Goal: Task Accomplishment & Management: Manage account settings

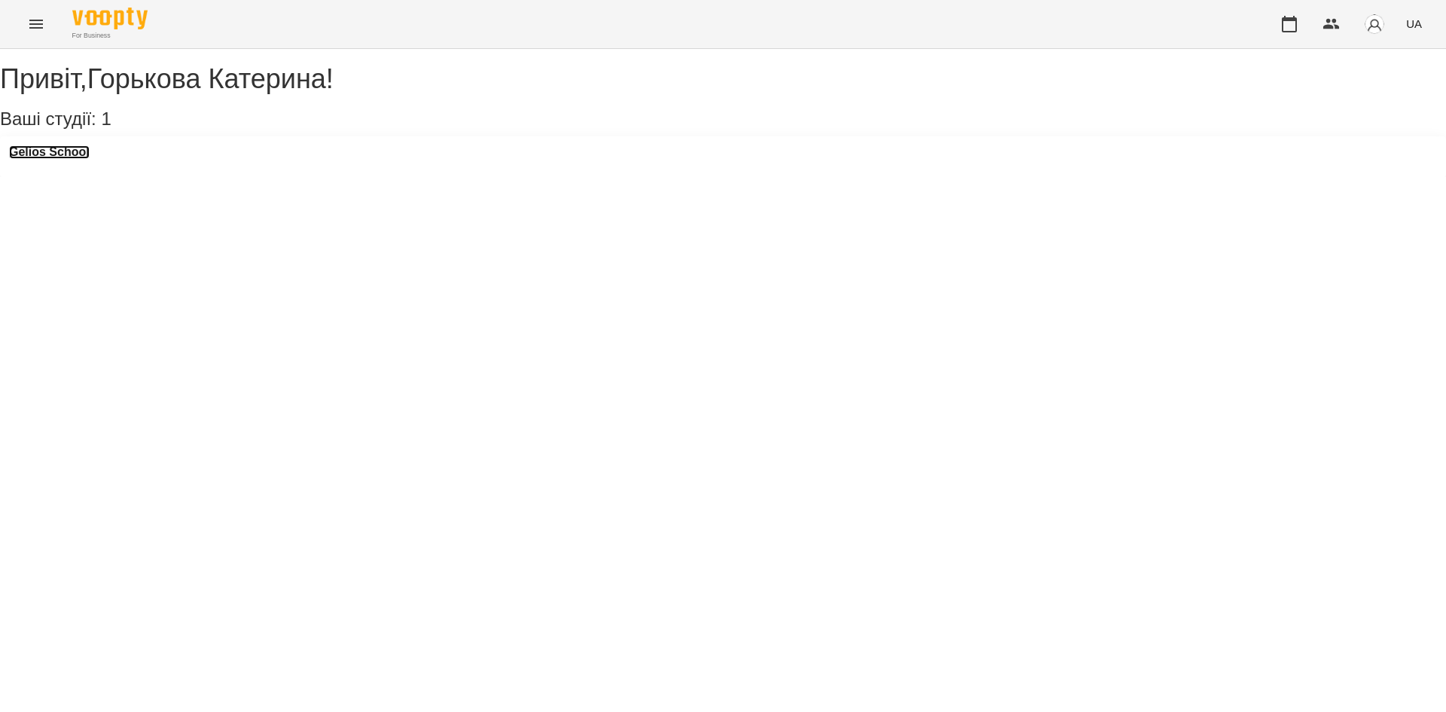
click at [90, 159] on h3 "Gelios School" at bounding box center [49, 152] width 81 height 14
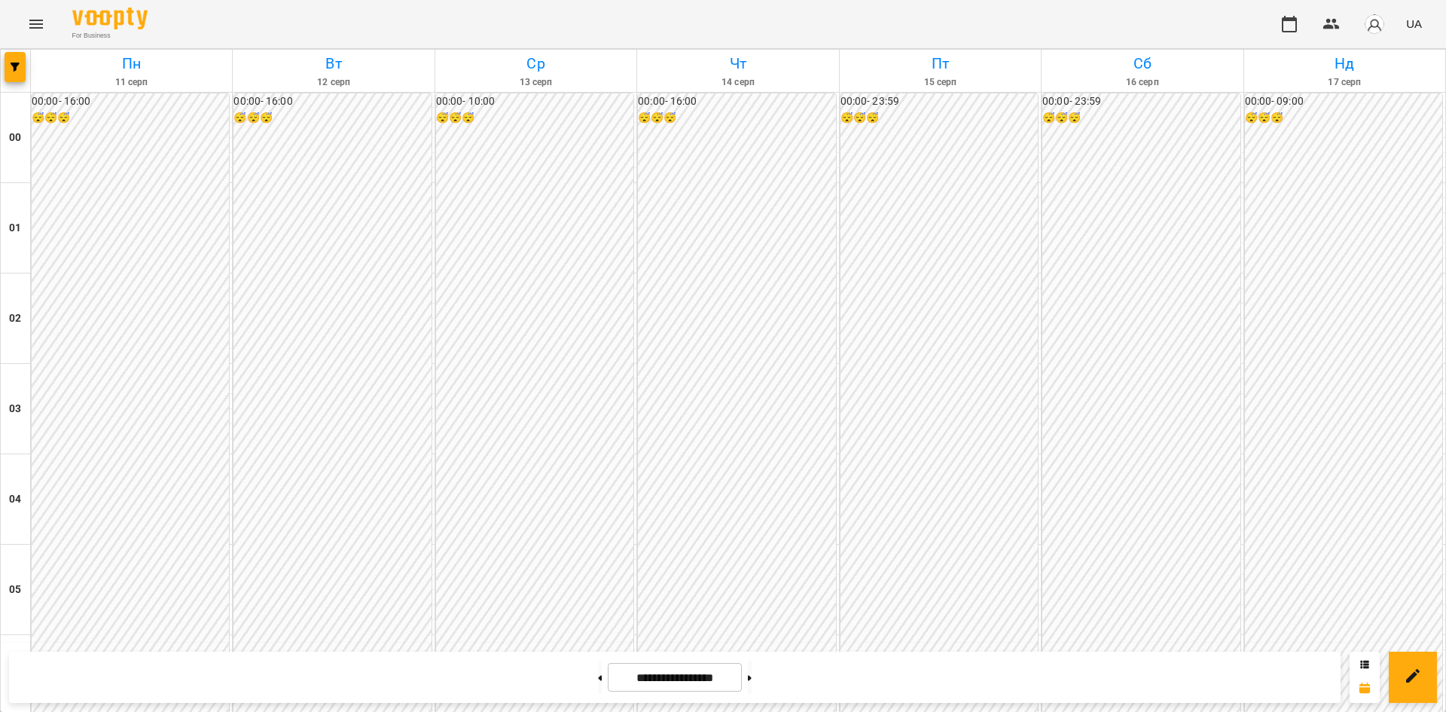
scroll to position [1413, 0]
click at [752, 673] on button at bounding box center [750, 677] width 4 height 33
type input "**********"
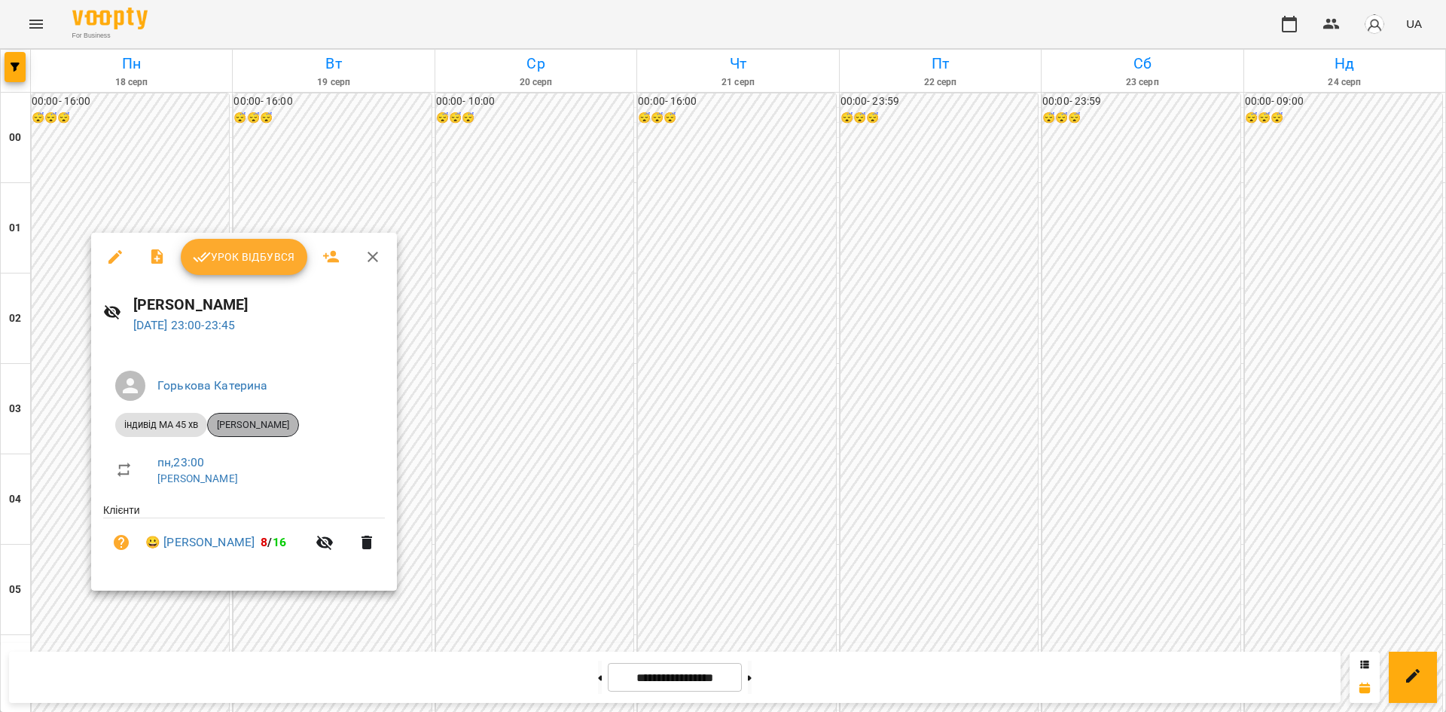
click at [252, 435] on div "Сагадіна Моніка" at bounding box center [253, 425] width 92 height 24
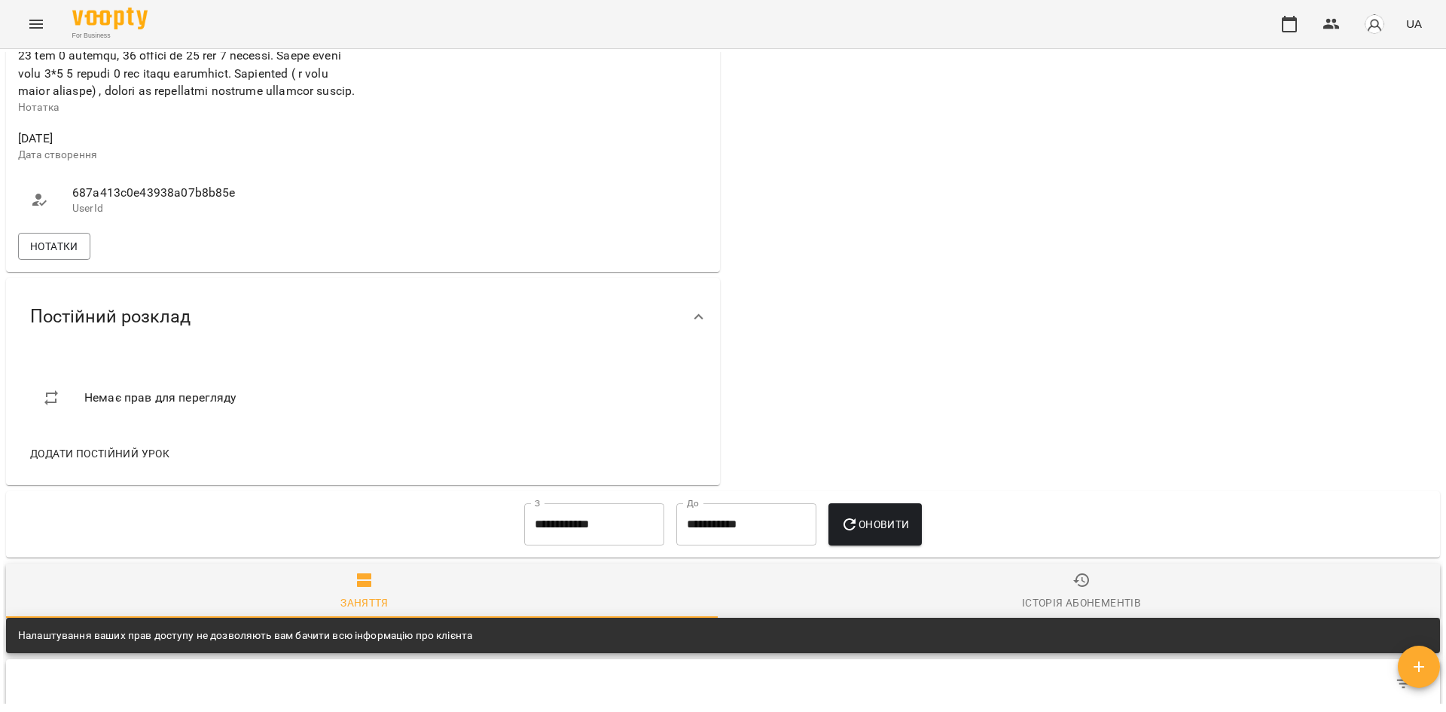
scroll to position [723, 0]
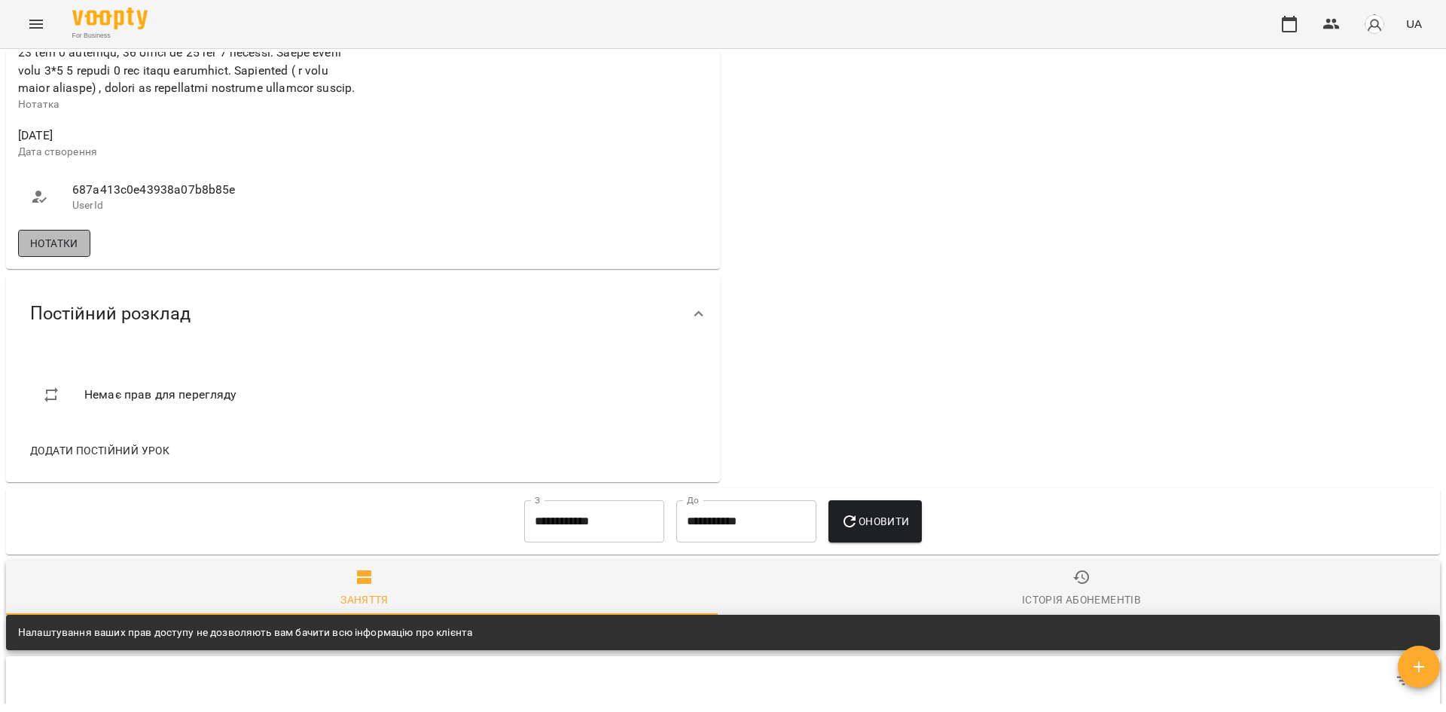
click at [57, 252] on span "Нотатки" at bounding box center [54, 243] width 48 height 18
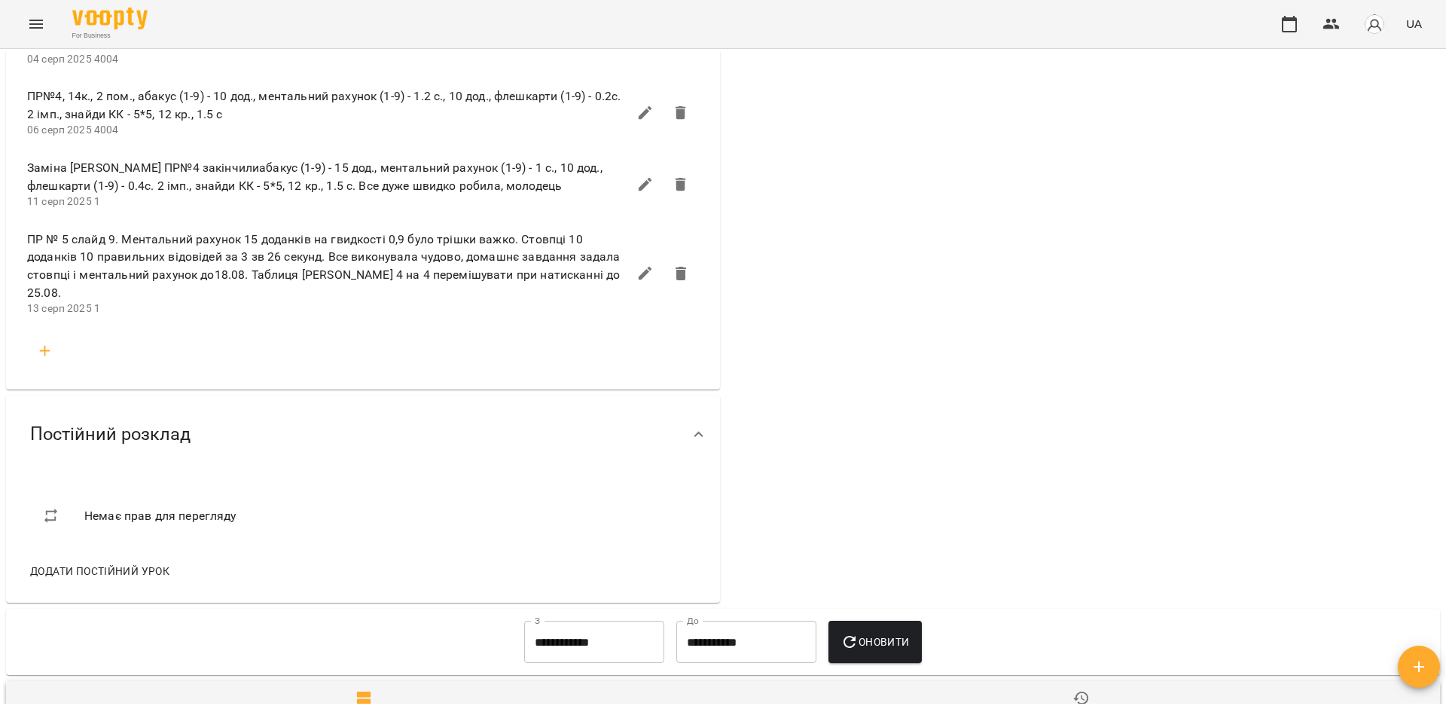
scroll to position [1196, 0]
click at [41, 36] on button "Menu" at bounding box center [36, 24] width 36 height 36
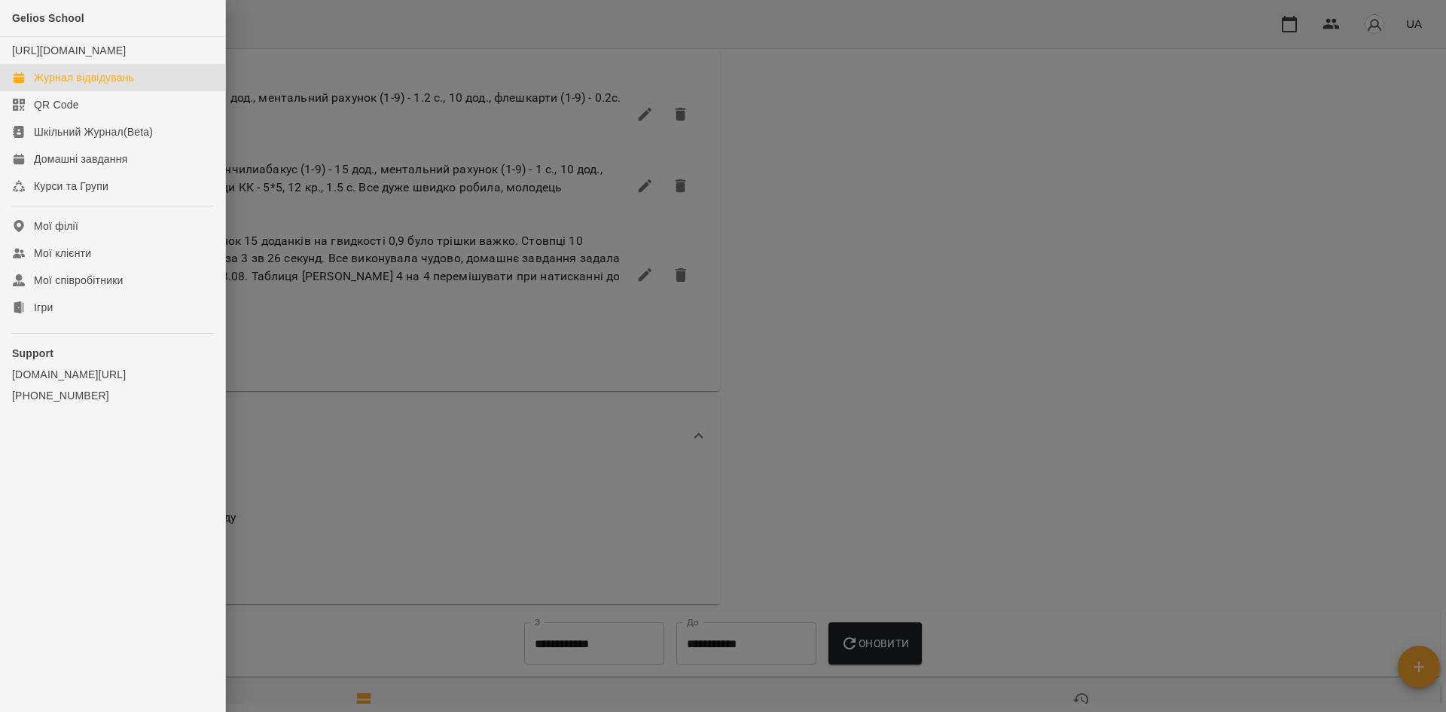
click at [77, 85] on div "Журнал відвідувань" at bounding box center [84, 77] width 100 height 15
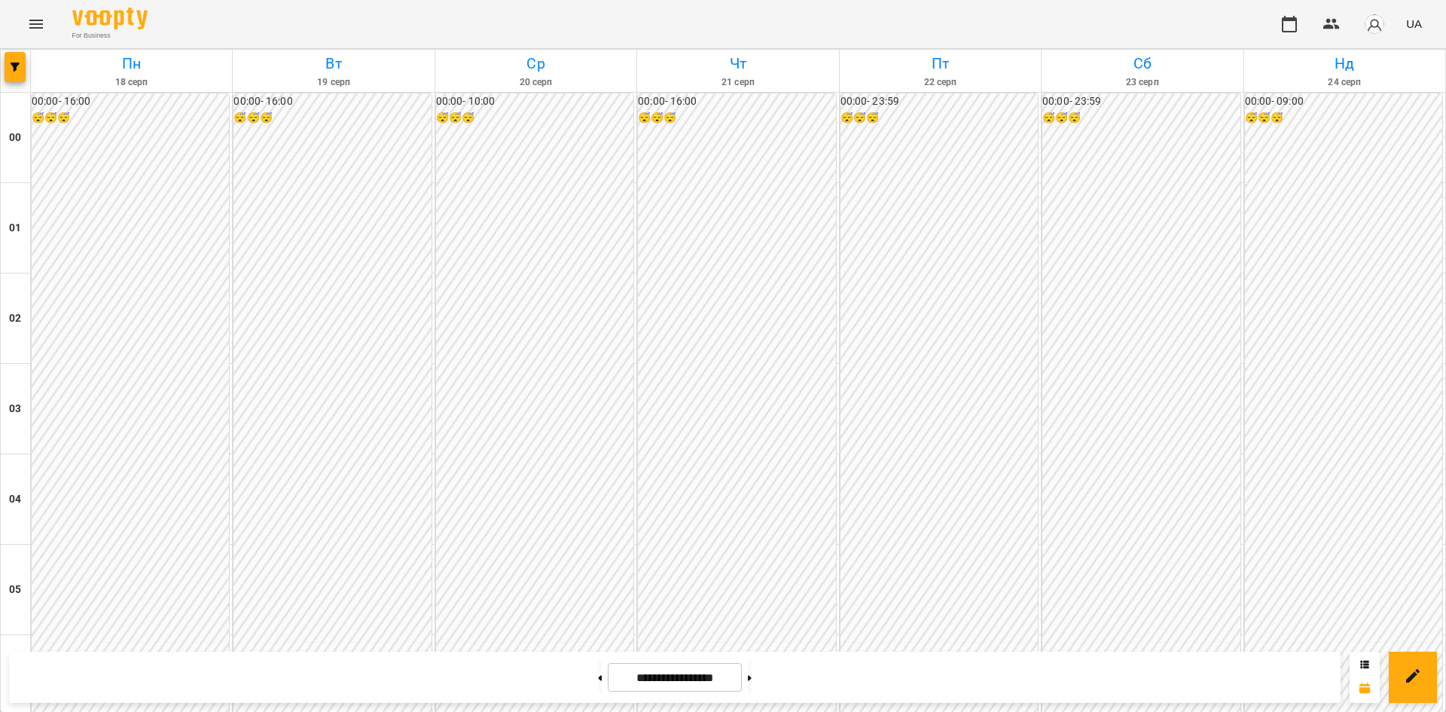
scroll to position [1364, 0]
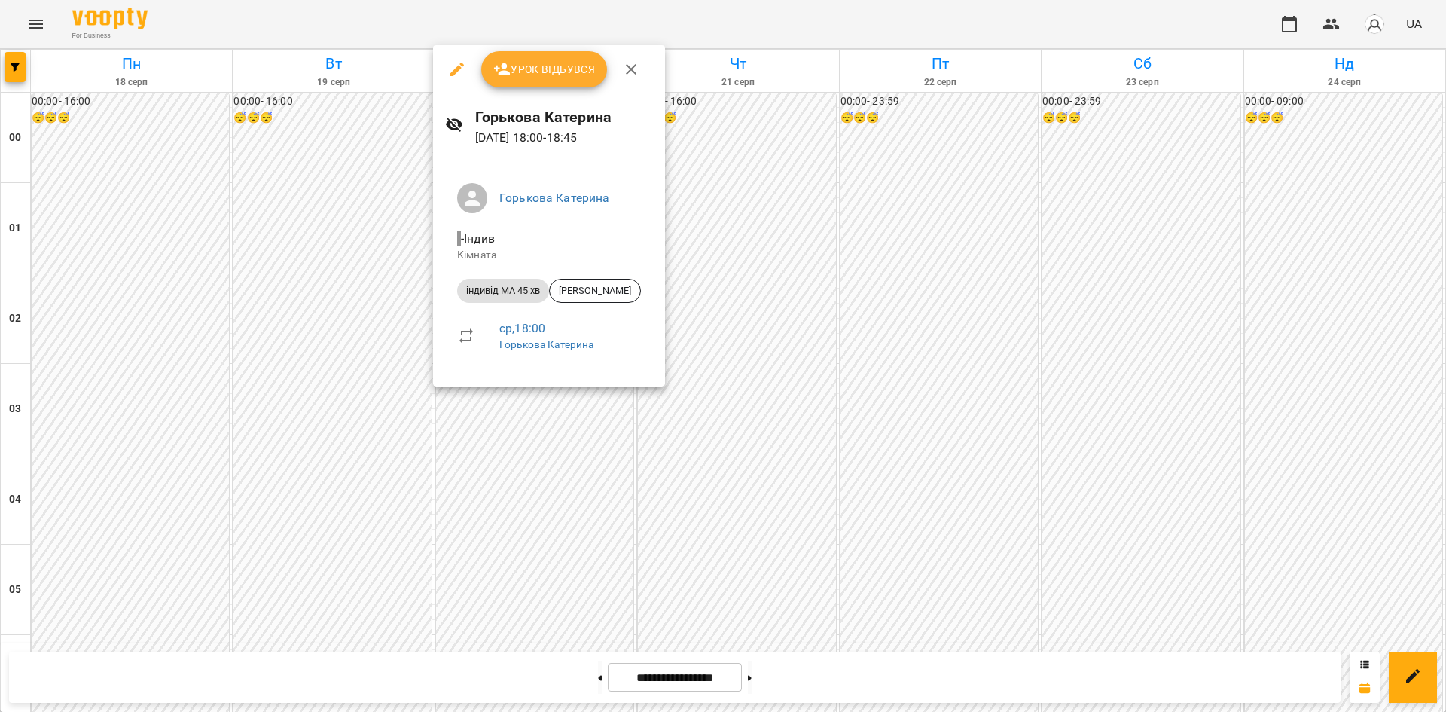
click at [841, 377] on div at bounding box center [723, 356] width 1446 height 712
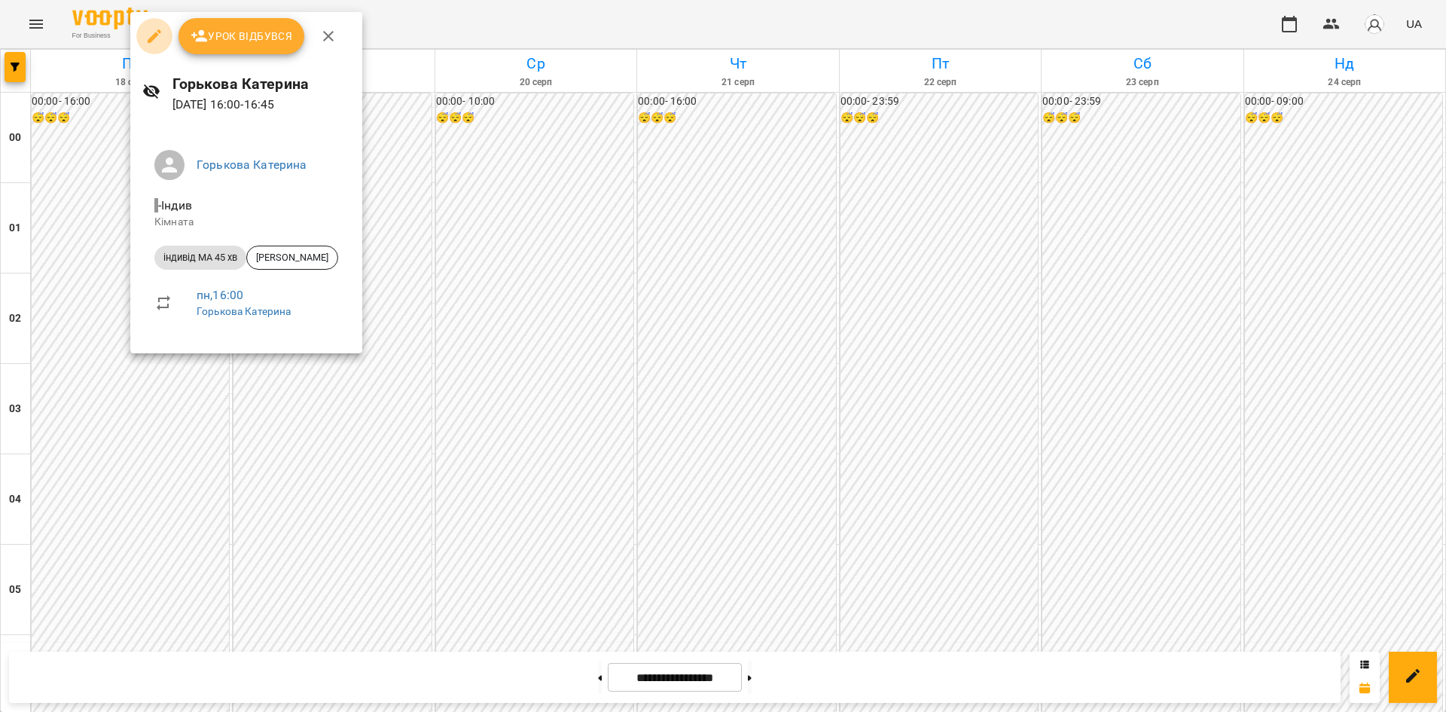
click at [156, 41] on icon "button" at bounding box center [154, 36] width 18 height 18
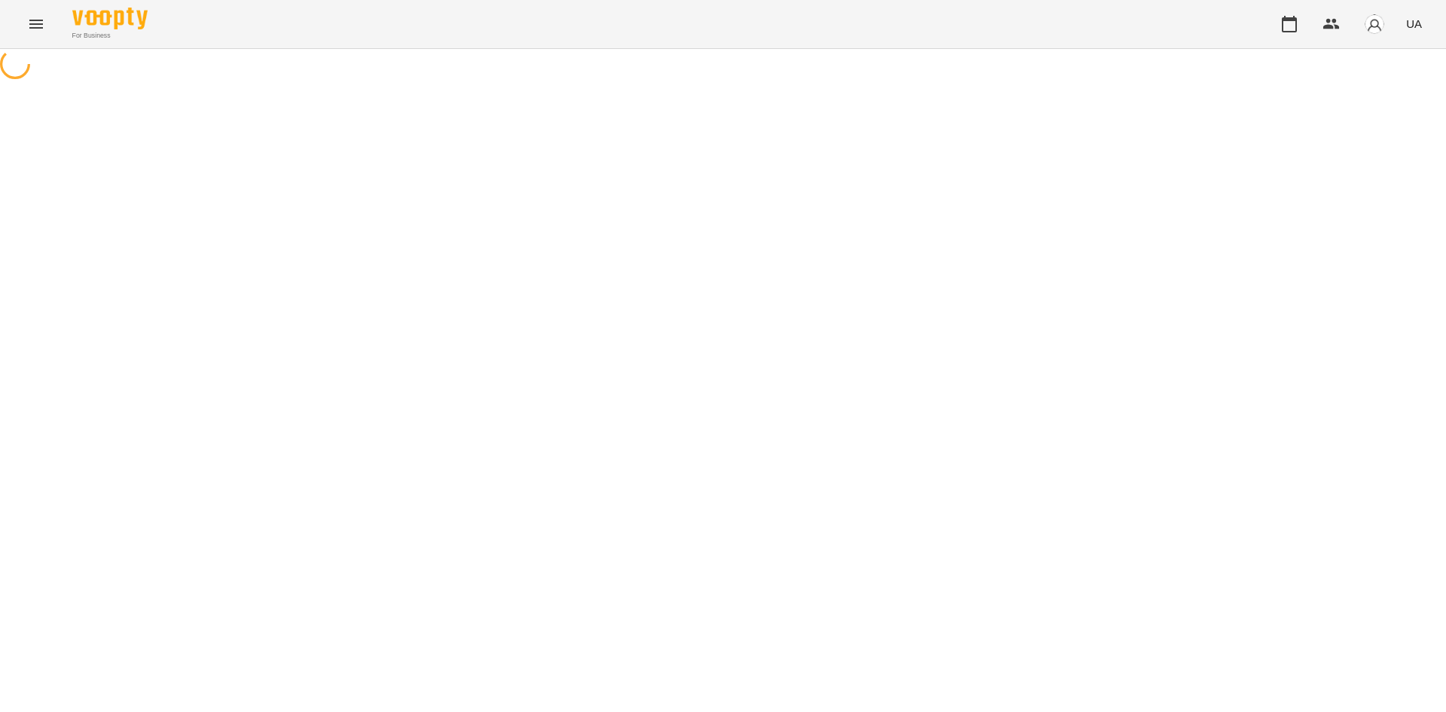
select select "**********"
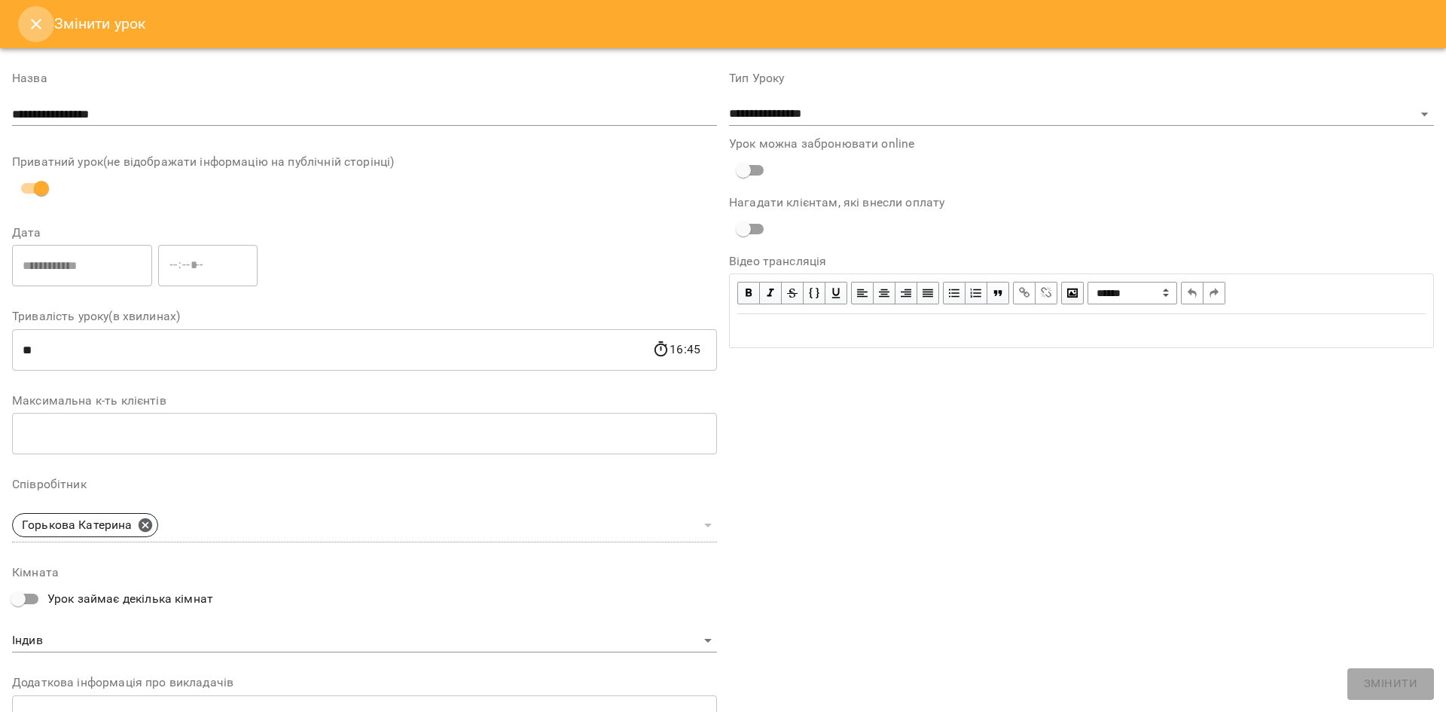
click at [30, 33] on button "Close" at bounding box center [36, 24] width 36 height 36
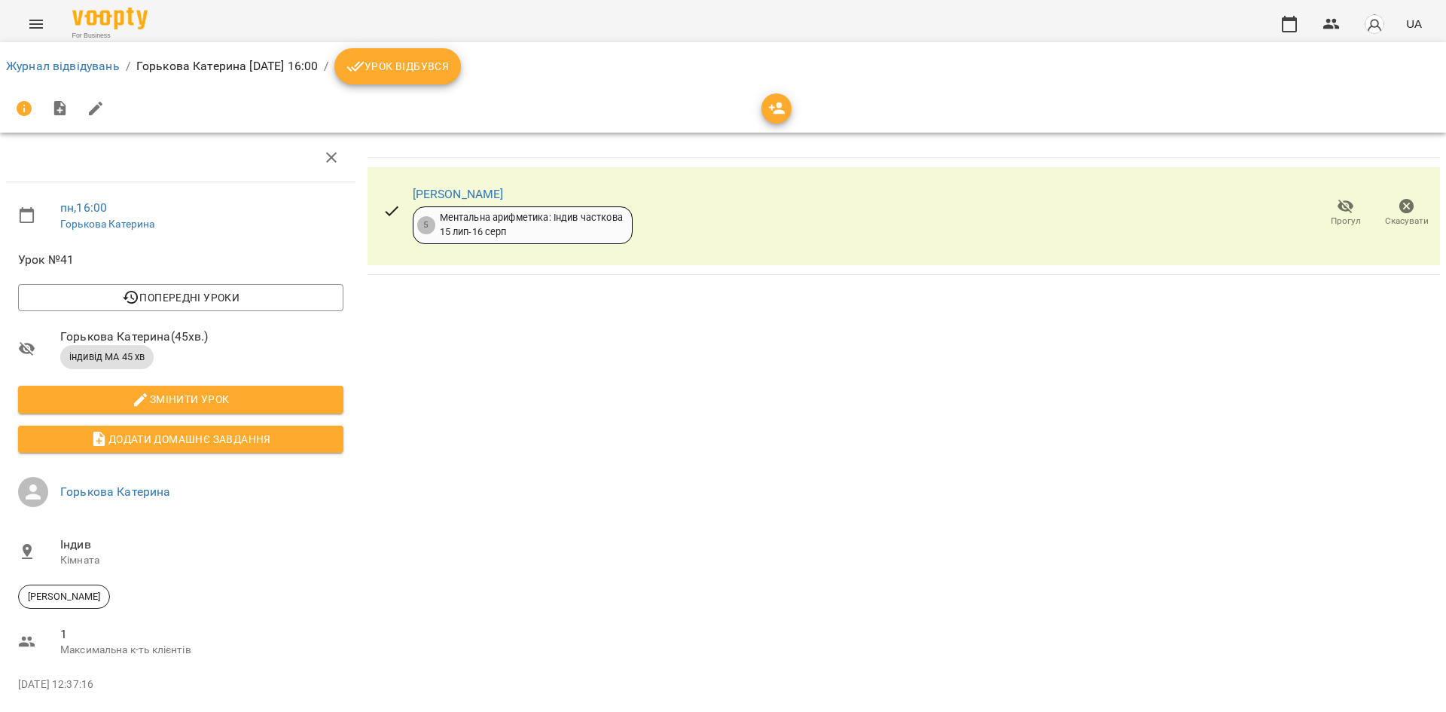
click at [44, 29] on icon "Menu" at bounding box center [36, 24] width 18 height 18
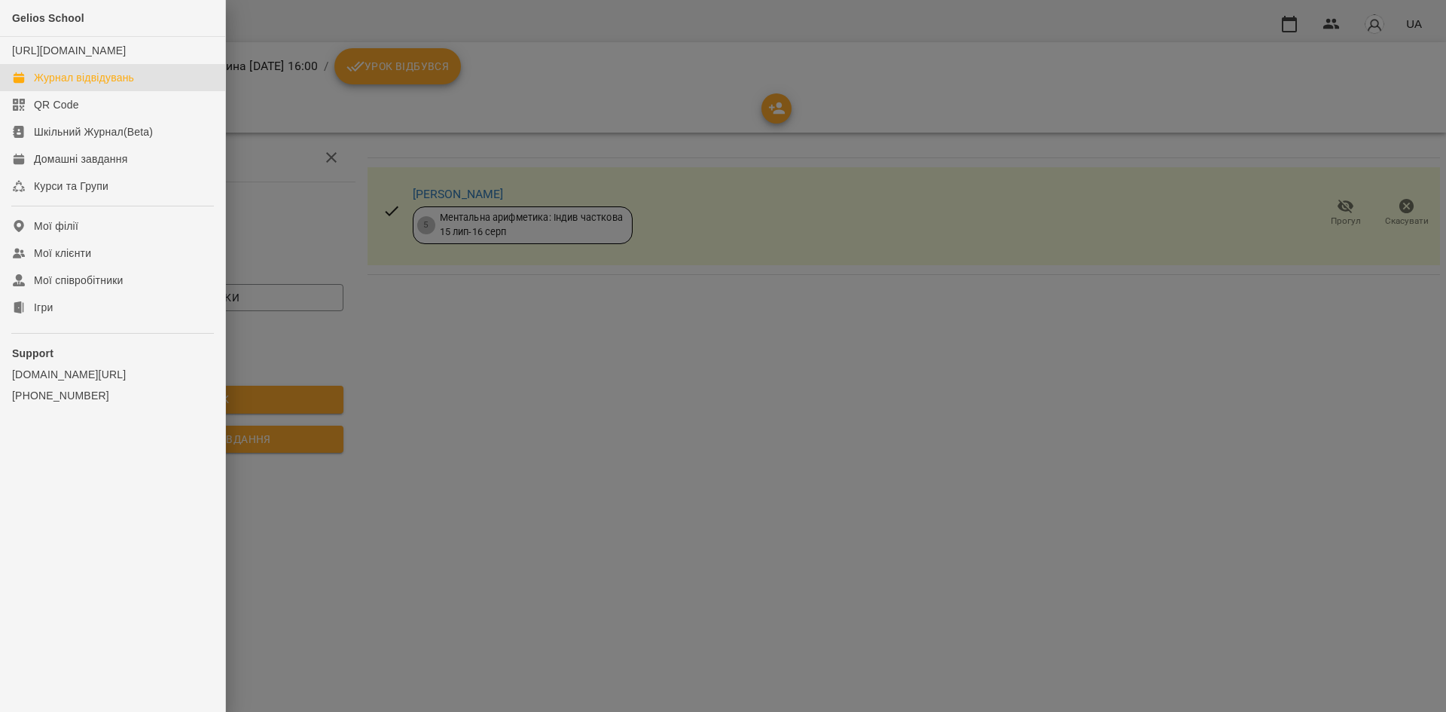
click at [64, 85] on div "Журнал відвідувань" at bounding box center [84, 77] width 100 height 15
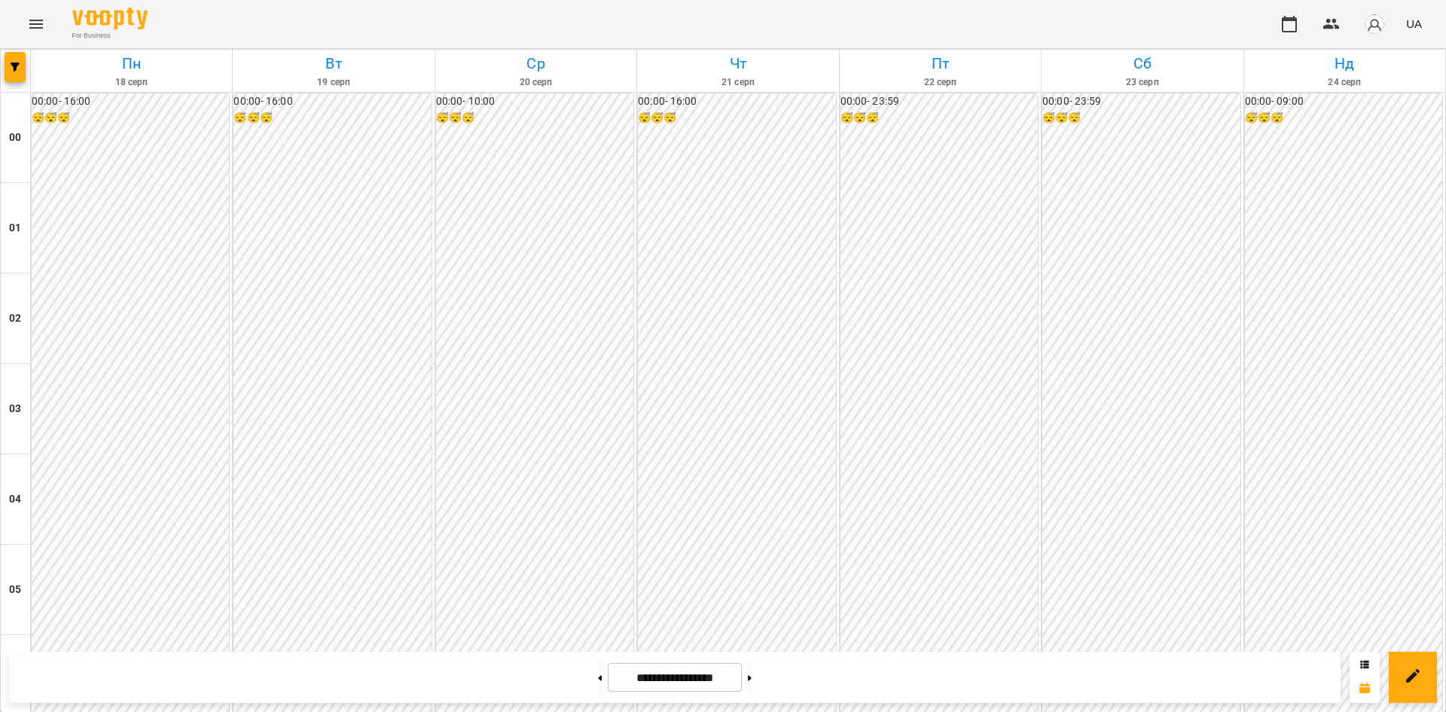
scroll to position [1409, 0]
click at [598, 683] on button at bounding box center [600, 677] width 4 height 33
type input "**********"
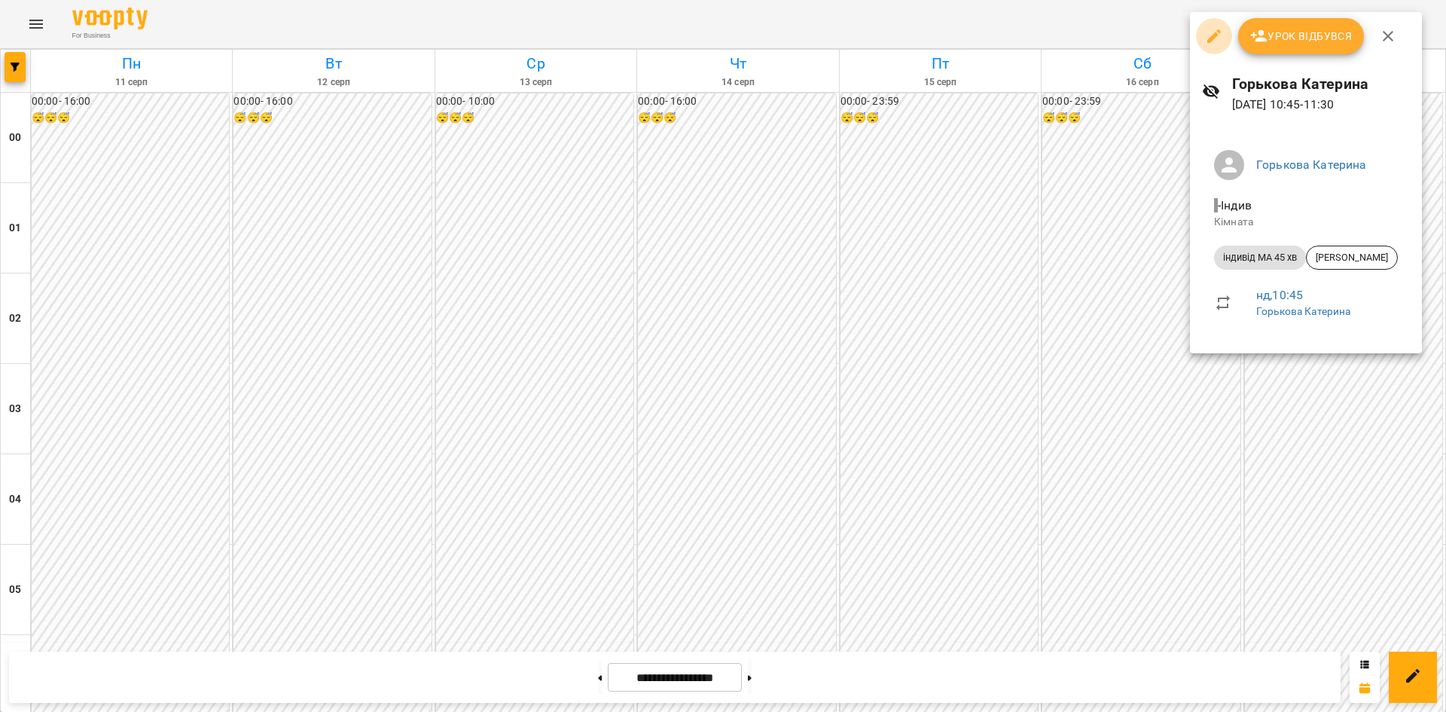
click at [1209, 44] on icon "button" at bounding box center [1214, 36] width 18 height 18
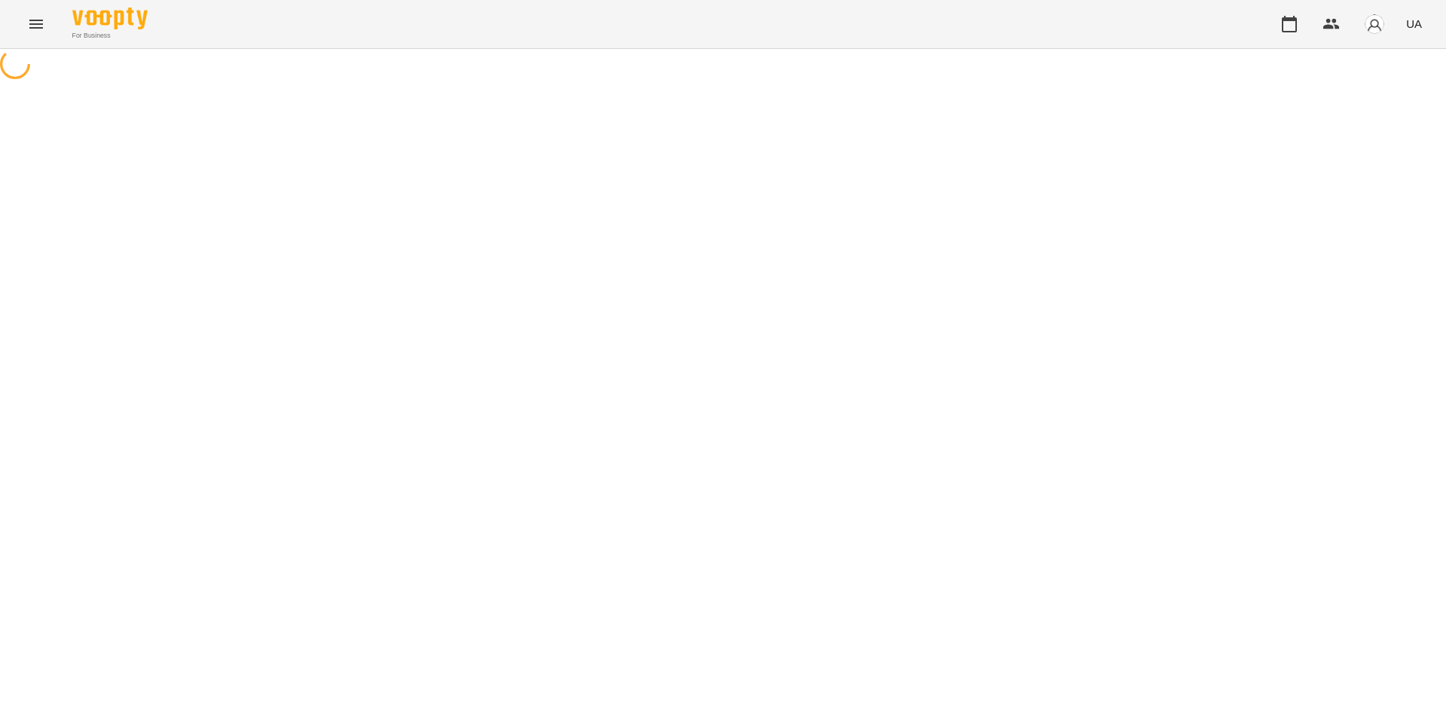
select select "**********"
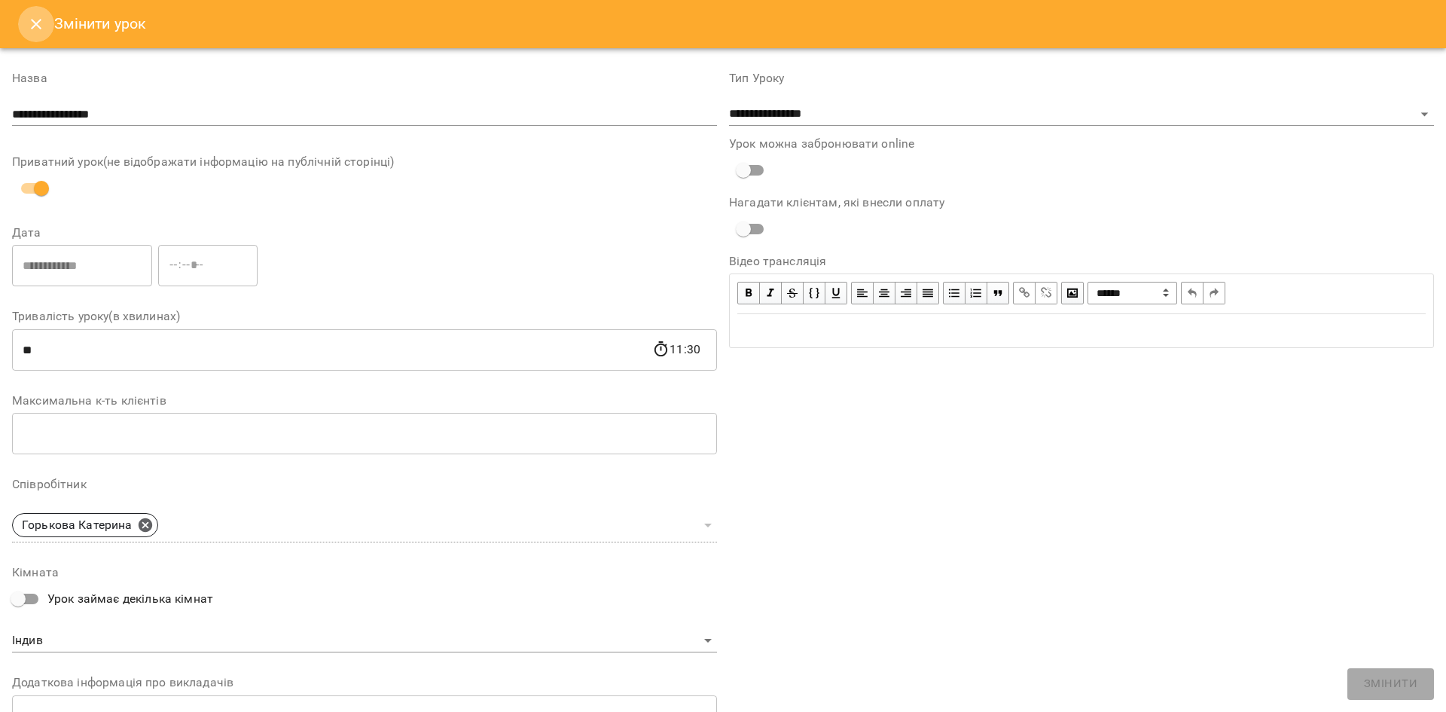
click at [29, 11] on button "Close" at bounding box center [36, 24] width 36 height 36
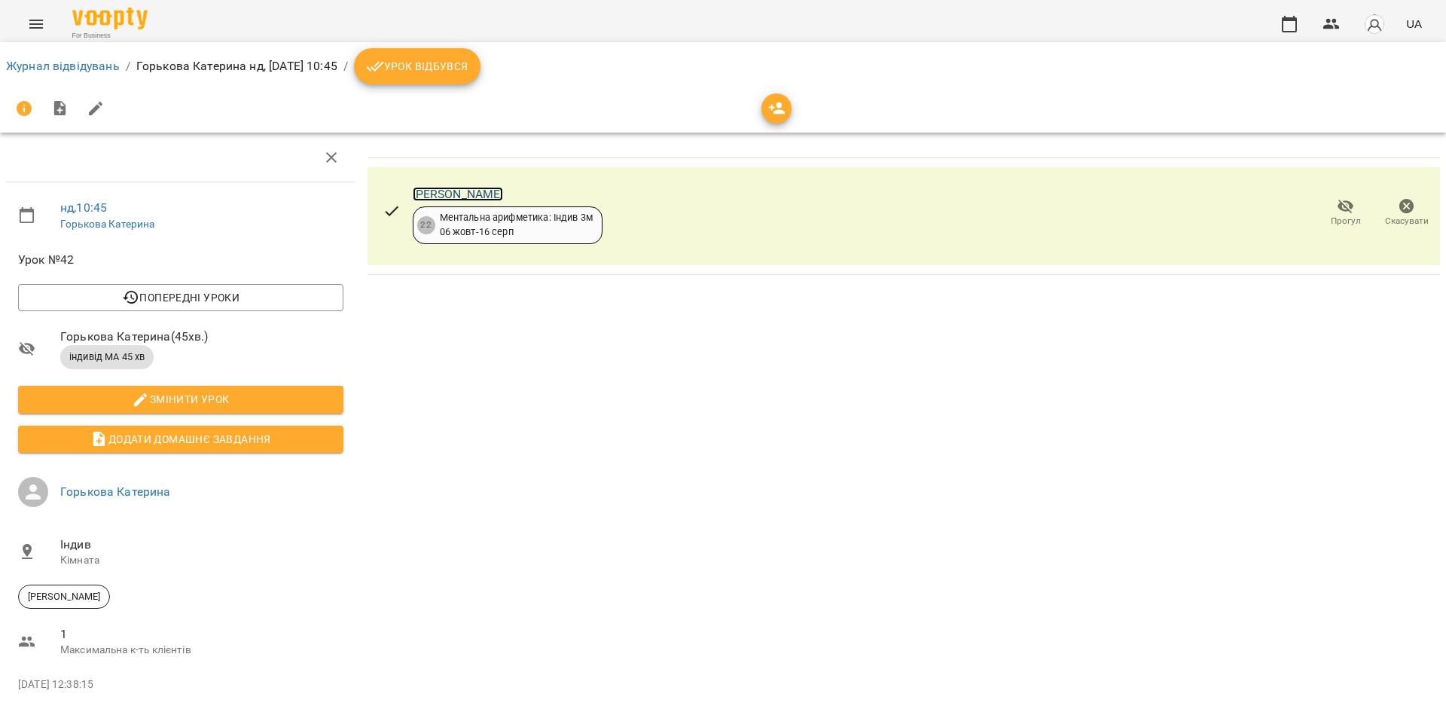
click at [477, 191] on link "Ізабель Крючкова" at bounding box center [458, 194] width 91 height 14
click at [28, 29] on icon "Menu" at bounding box center [36, 24] width 18 height 18
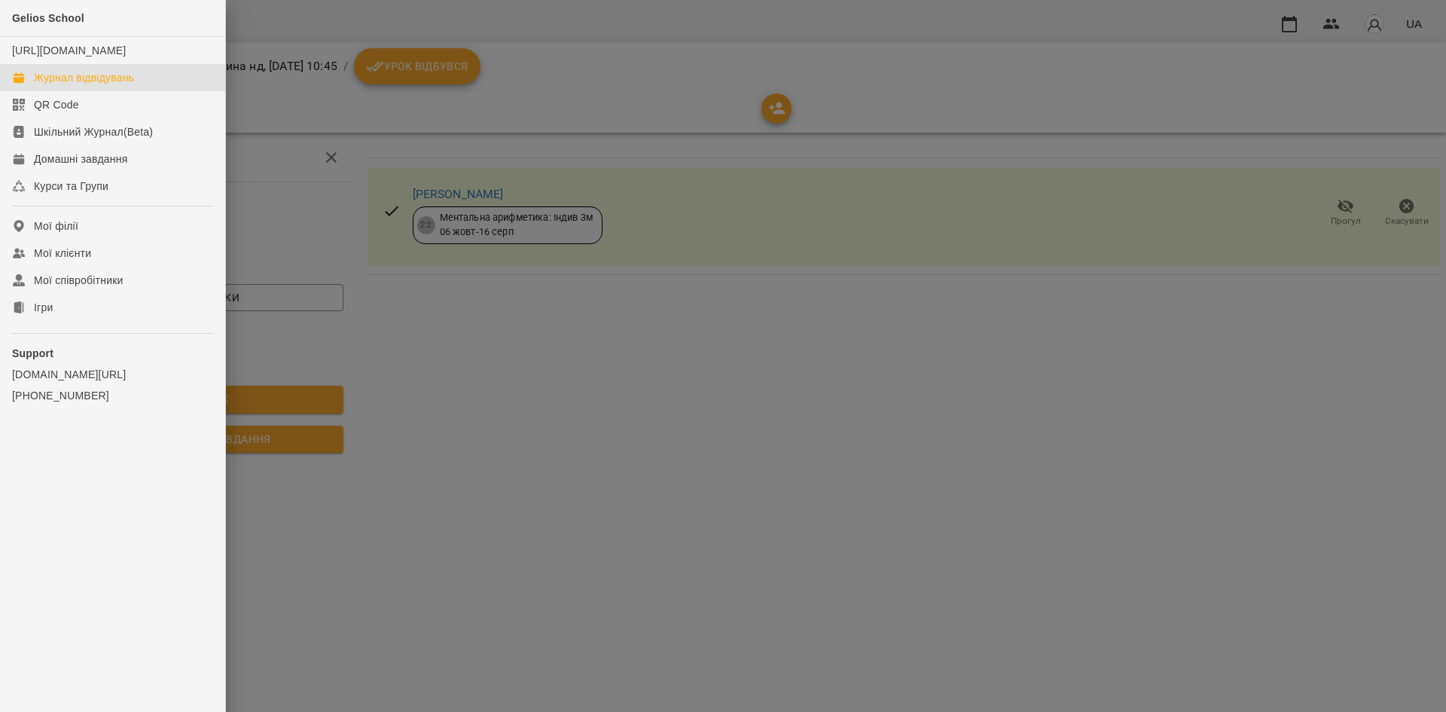
click at [93, 91] on link "Журнал відвідувань" at bounding box center [112, 77] width 225 height 27
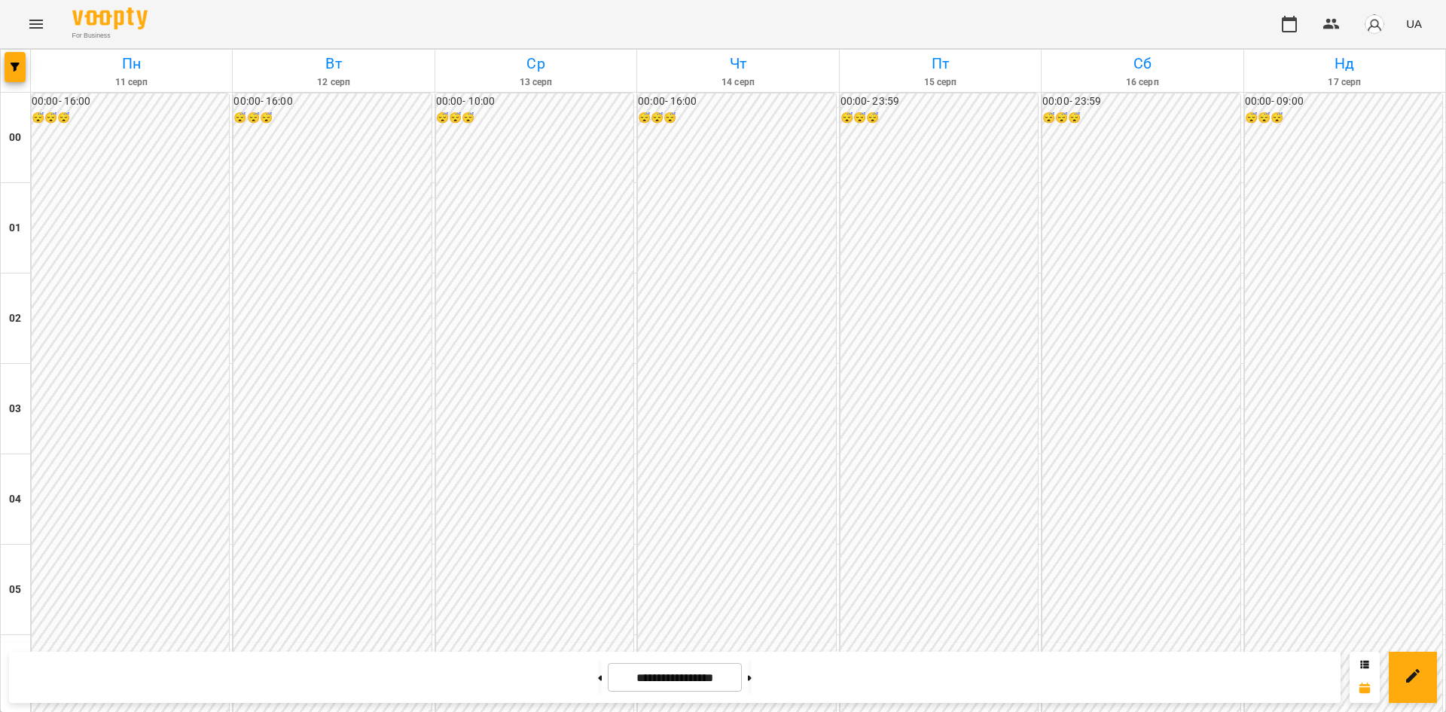
scroll to position [1475, 0]
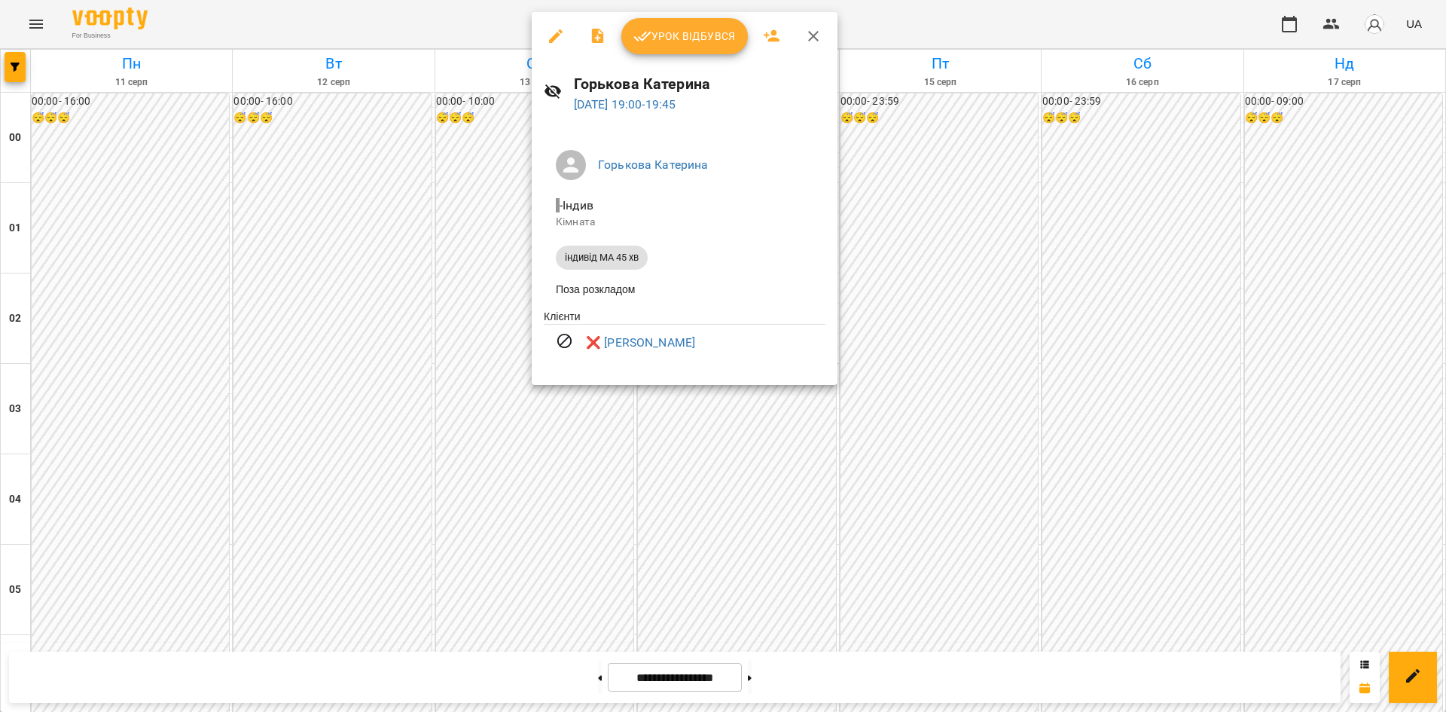
click at [76, 382] on div at bounding box center [723, 356] width 1446 height 712
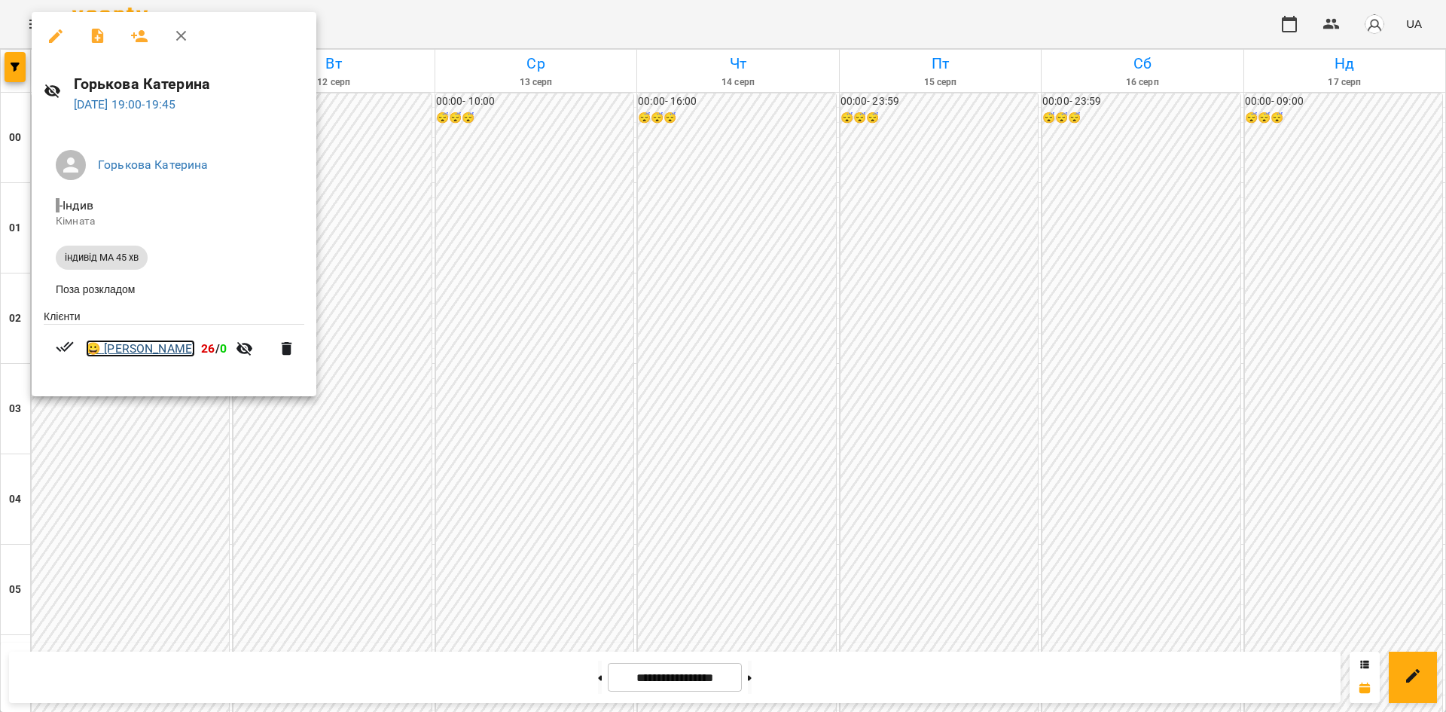
click at [156, 350] on link "😀 Валерія Мовчуненко" at bounding box center [140, 349] width 109 height 18
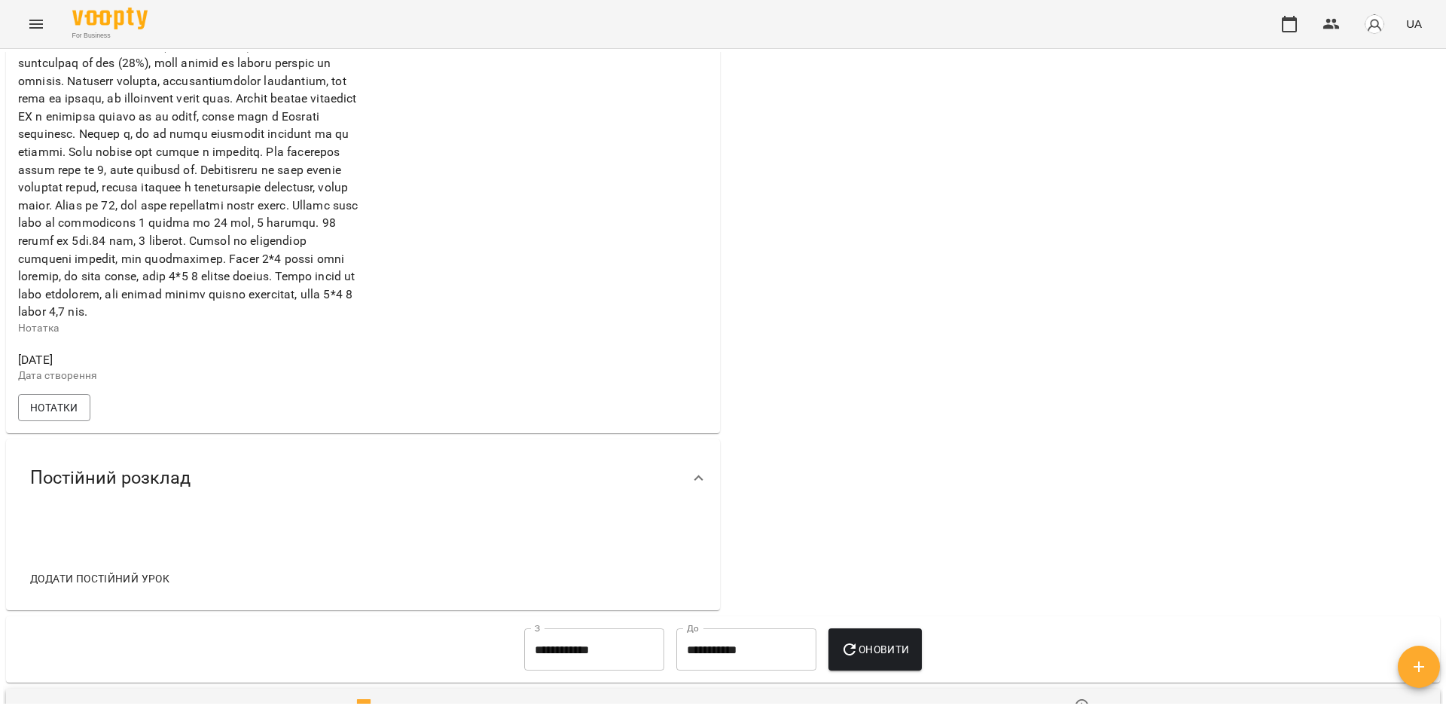
scroll to position [548, 0]
click at [69, 416] on span "Нотатки" at bounding box center [54, 407] width 48 height 18
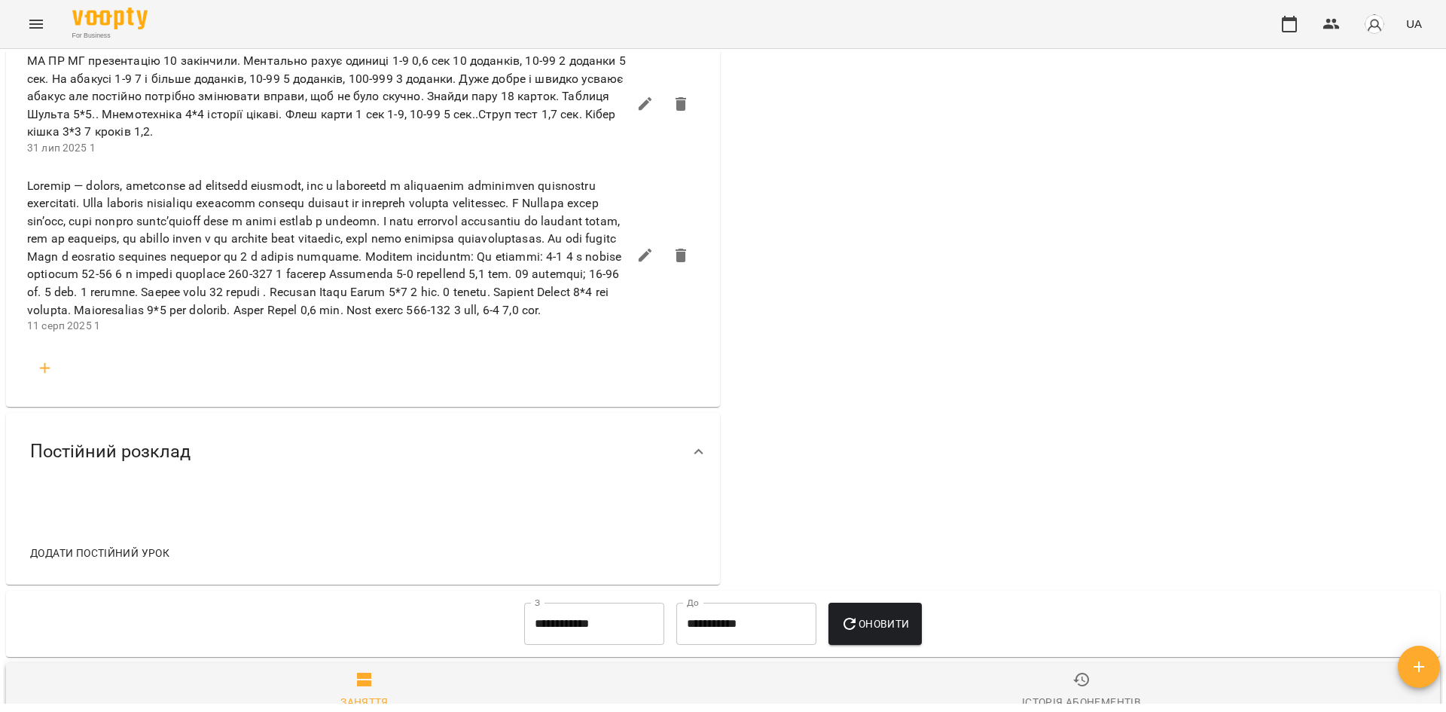
scroll to position [1220, 0]
click at [46, 378] on icon "button" at bounding box center [45, 369] width 18 height 18
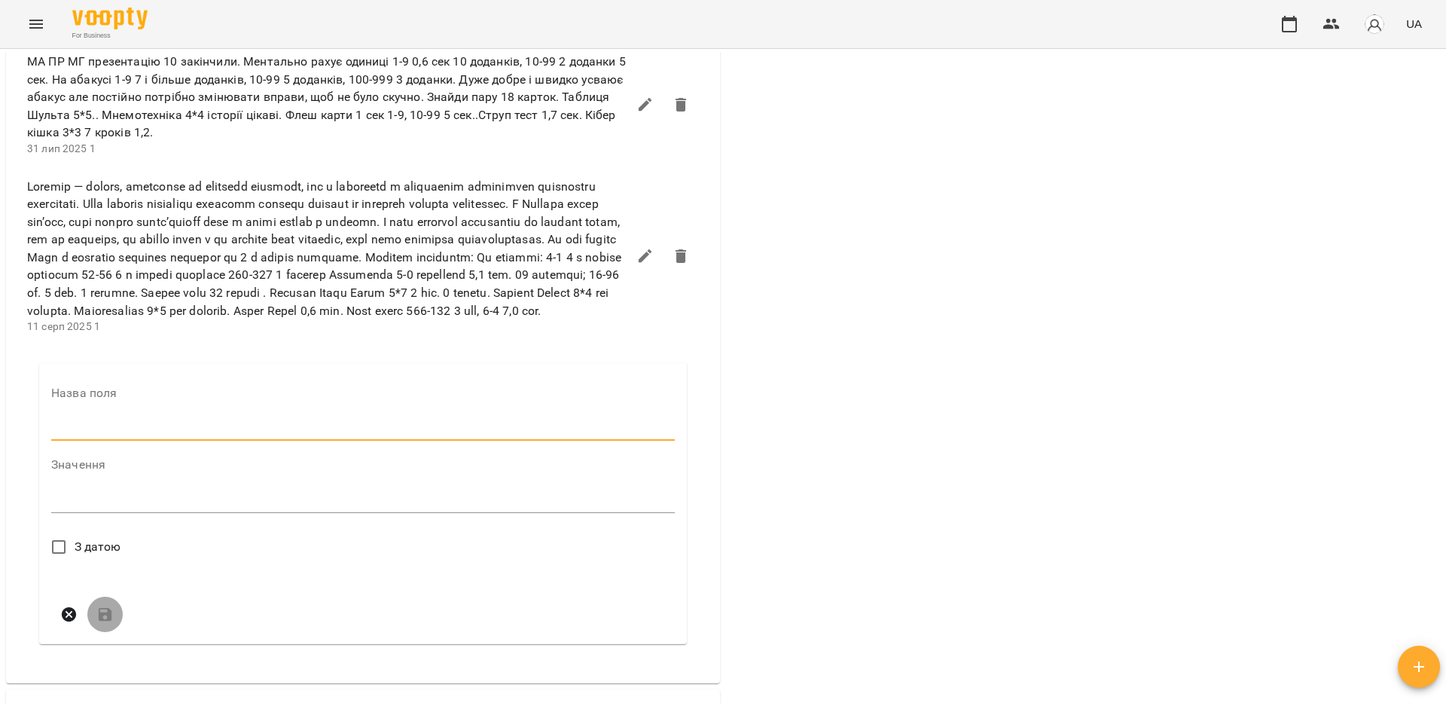
click at [81, 441] on input "text" at bounding box center [363, 429] width 624 height 24
type input "*"
click at [100, 513] on textarea at bounding box center [363, 506] width 624 height 14
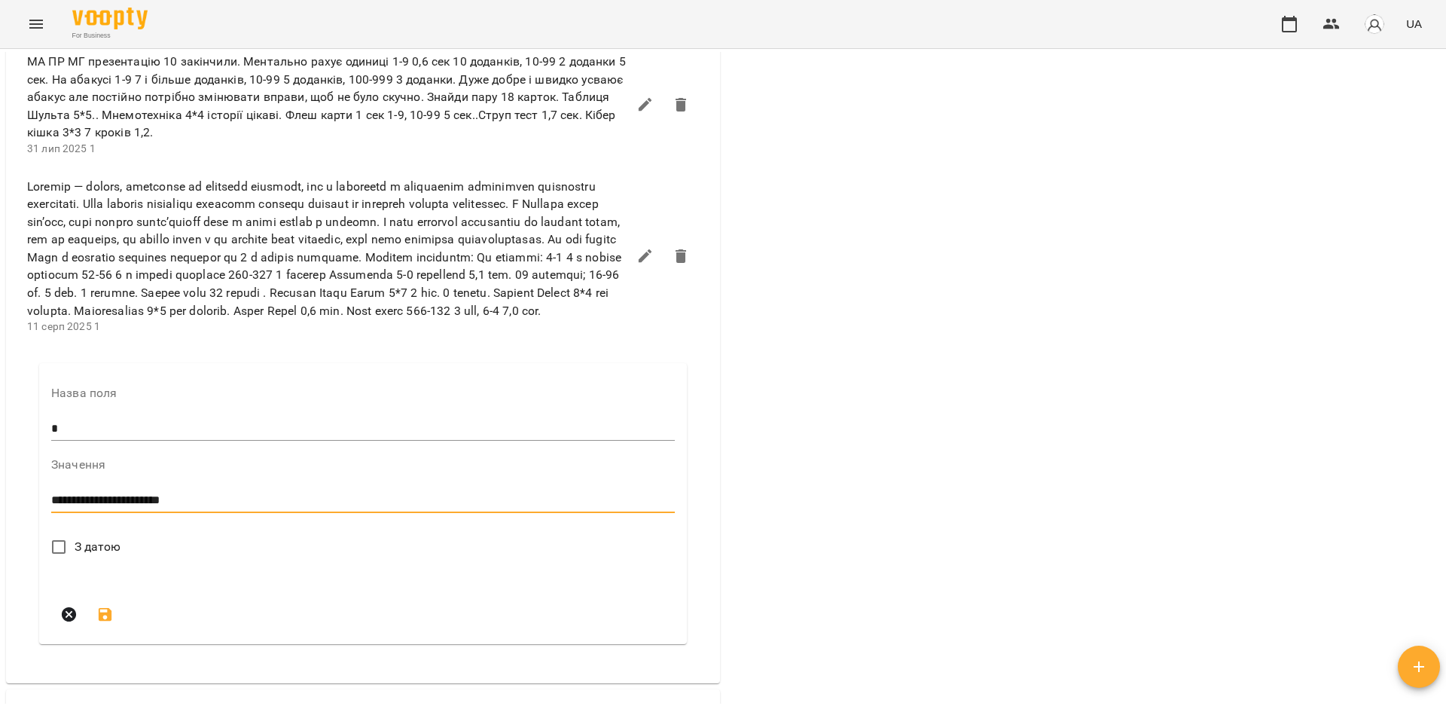
type textarea "**********"
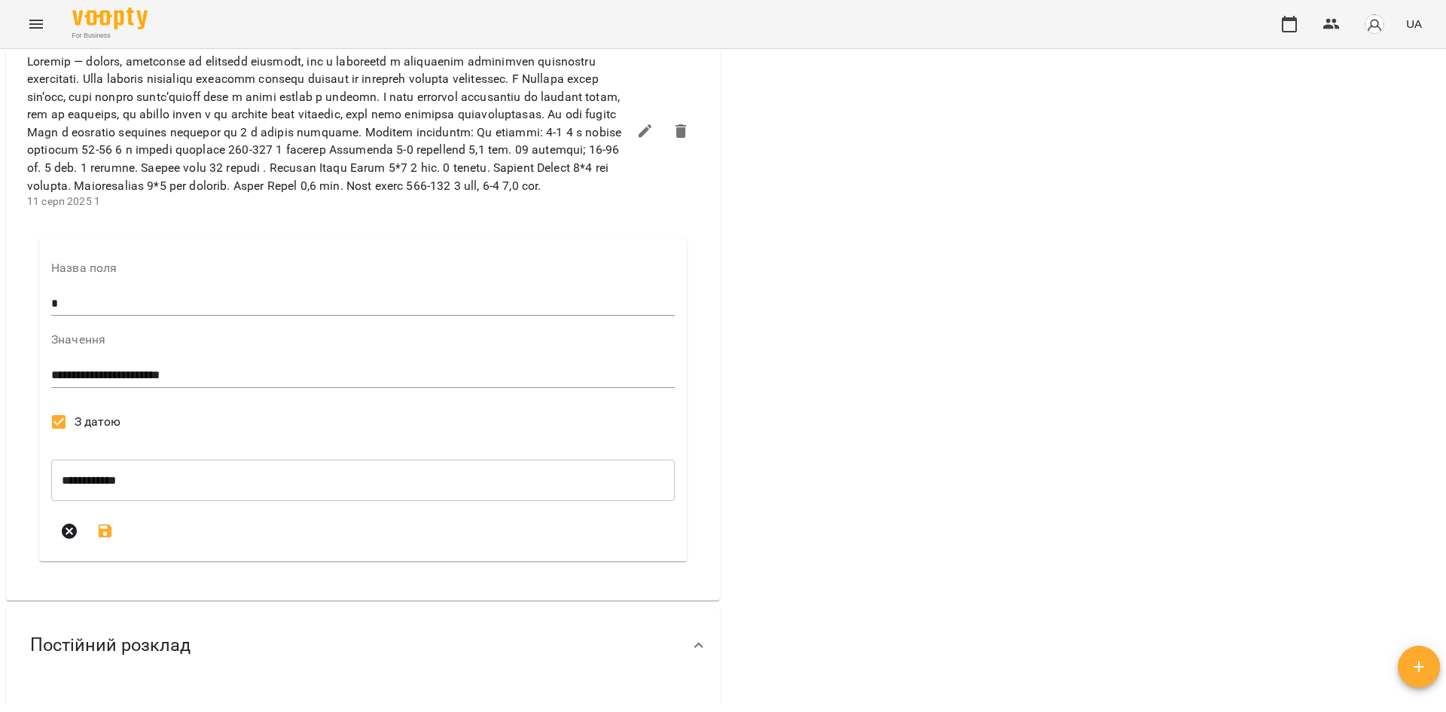
scroll to position [1345, 0]
click at [108, 537] on icon "submit" at bounding box center [106, 531] width 14 height 14
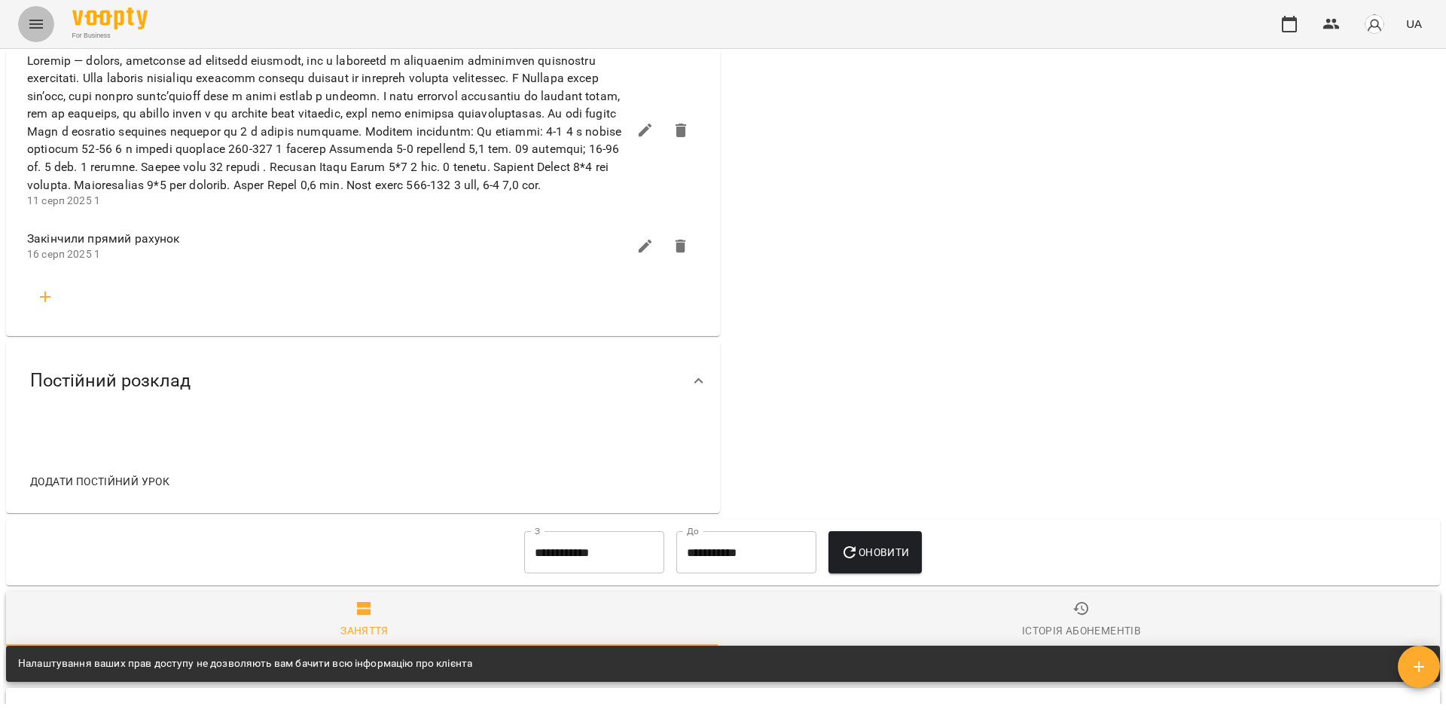
click at [29, 11] on button "Menu" at bounding box center [36, 24] width 36 height 36
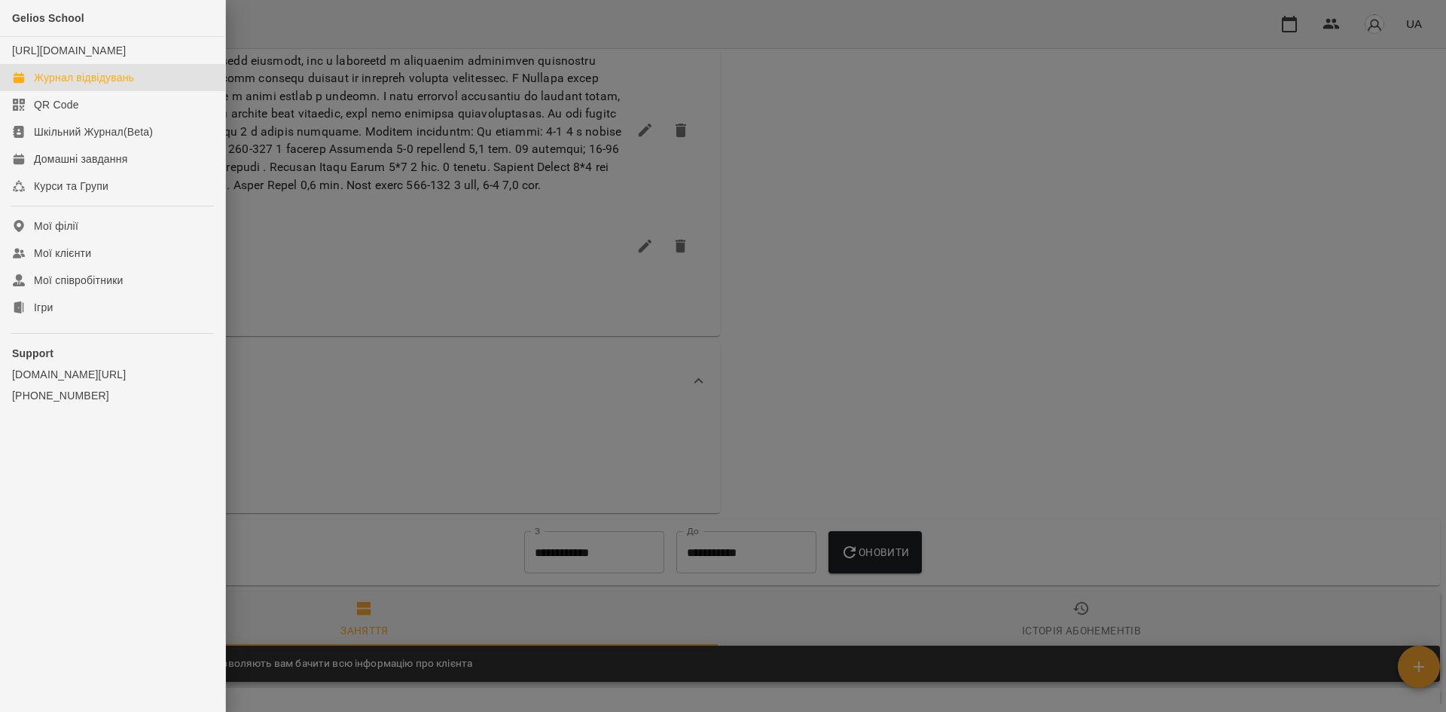
click at [89, 85] on div "Журнал відвідувань" at bounding box center [84, 77] width 100 height 15
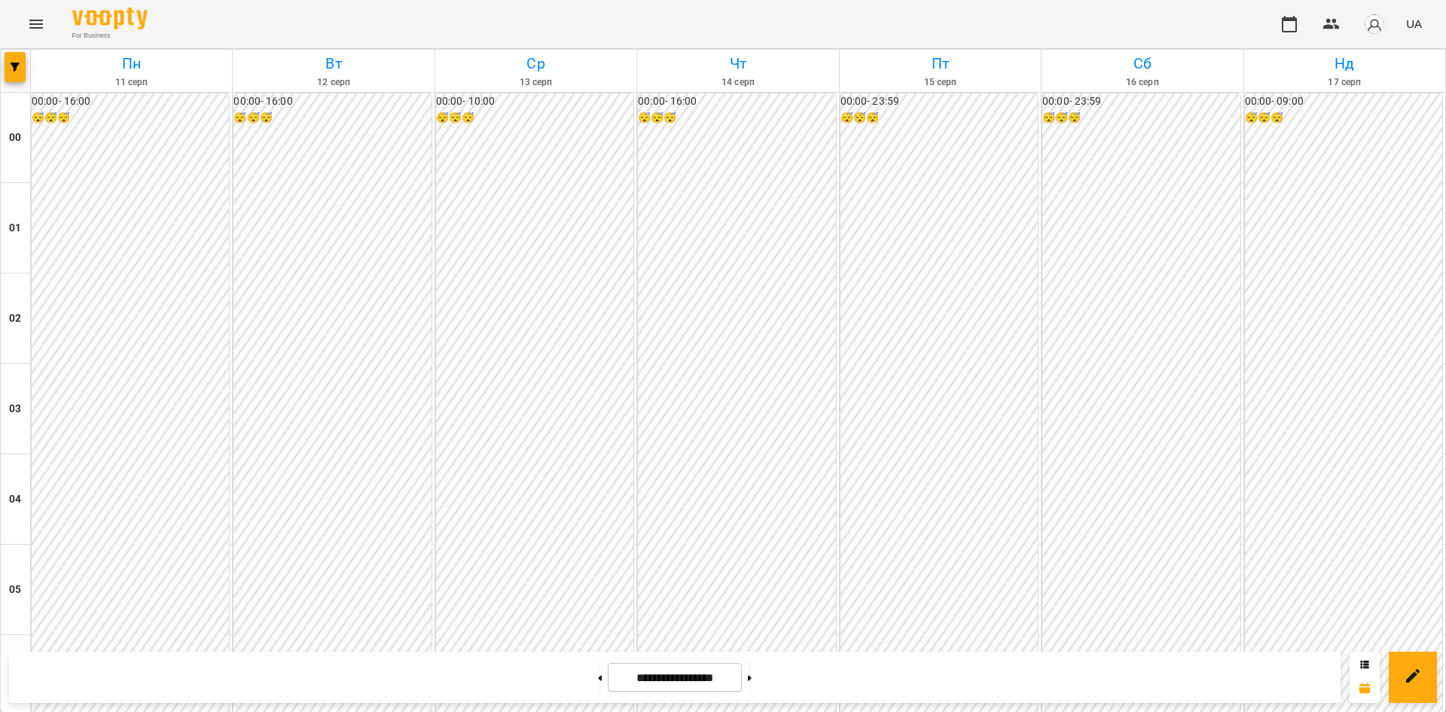
scroll to position [1415, 0]
click at [599, 676] on icon at bounding box center [601, 677] width 4 height 5
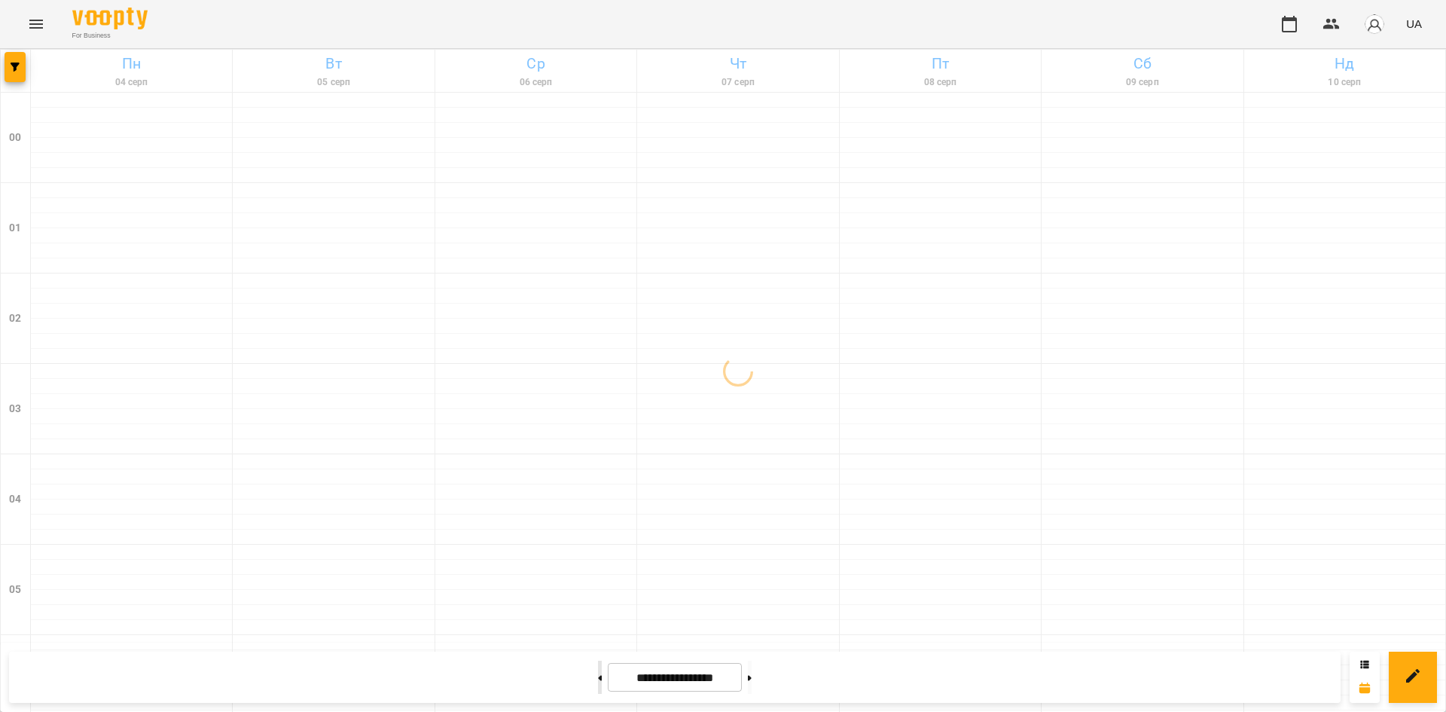
click at [599, 676] on icon at bounding box center [601, 677] width 4 height 5
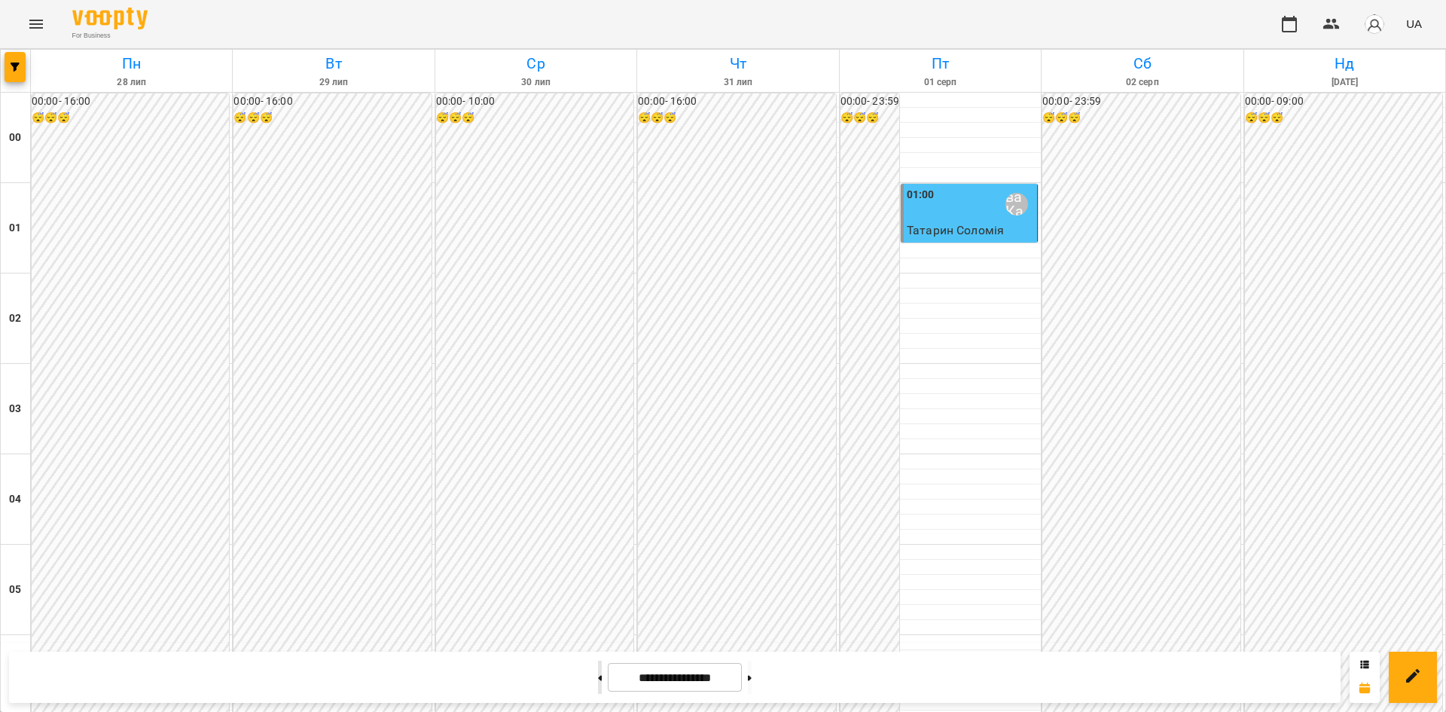
click at [599, 676] on icon at bounding box center [601, 677] width 4 height 5
type input "**********"
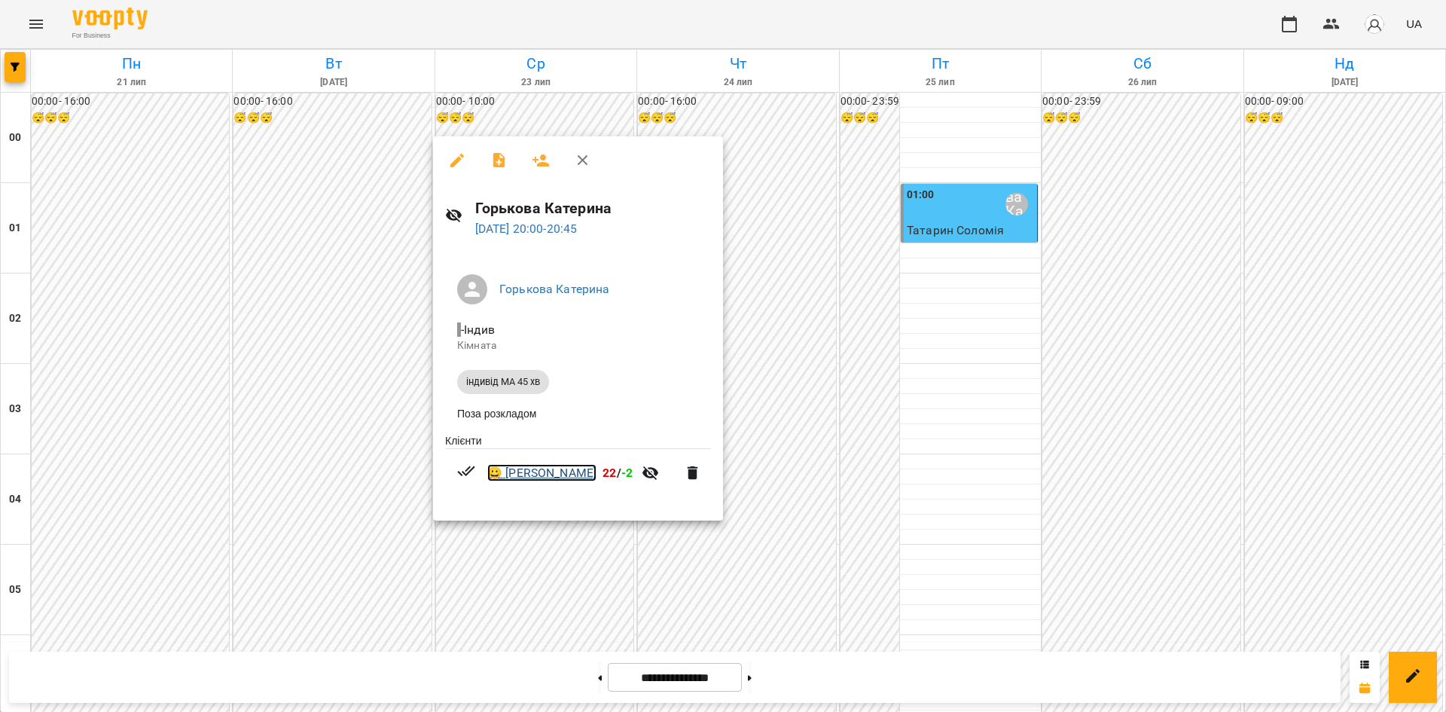
click at [538, 480] on link "😀 Олена Дюбуа" at bounding box center [541, 473] width 109 height 18
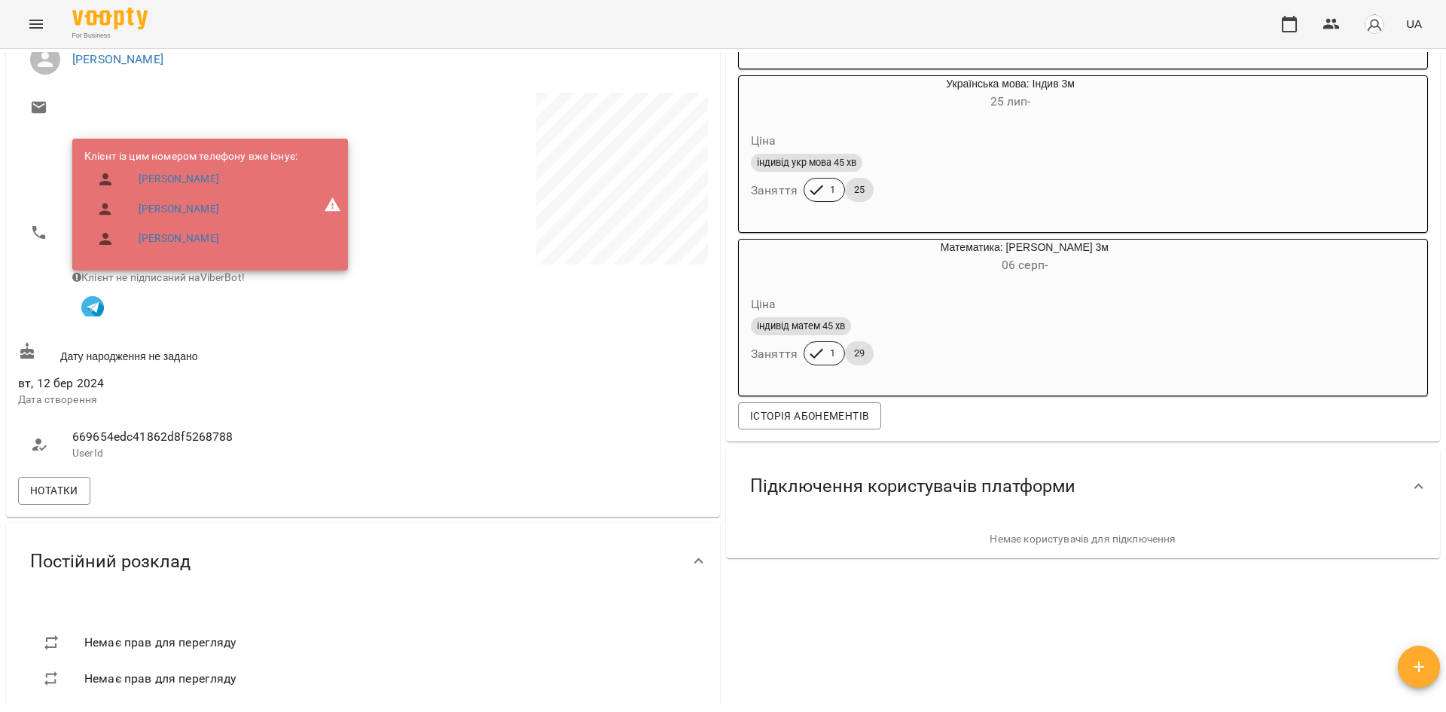
scroll to position [344, 0]
click at [50, 497] on span "Нотатки" at bounding box center [54, 490] width 48 height 18
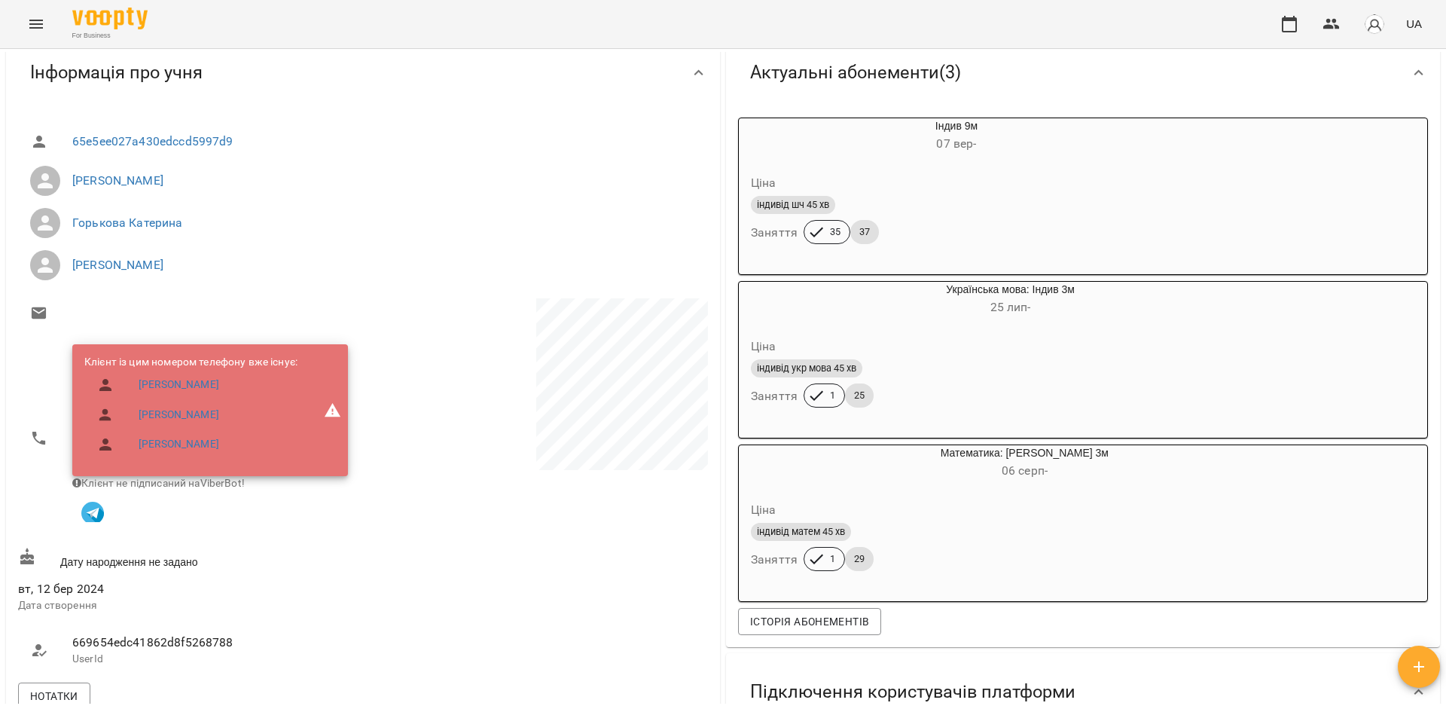
scroll to position [136, 0]
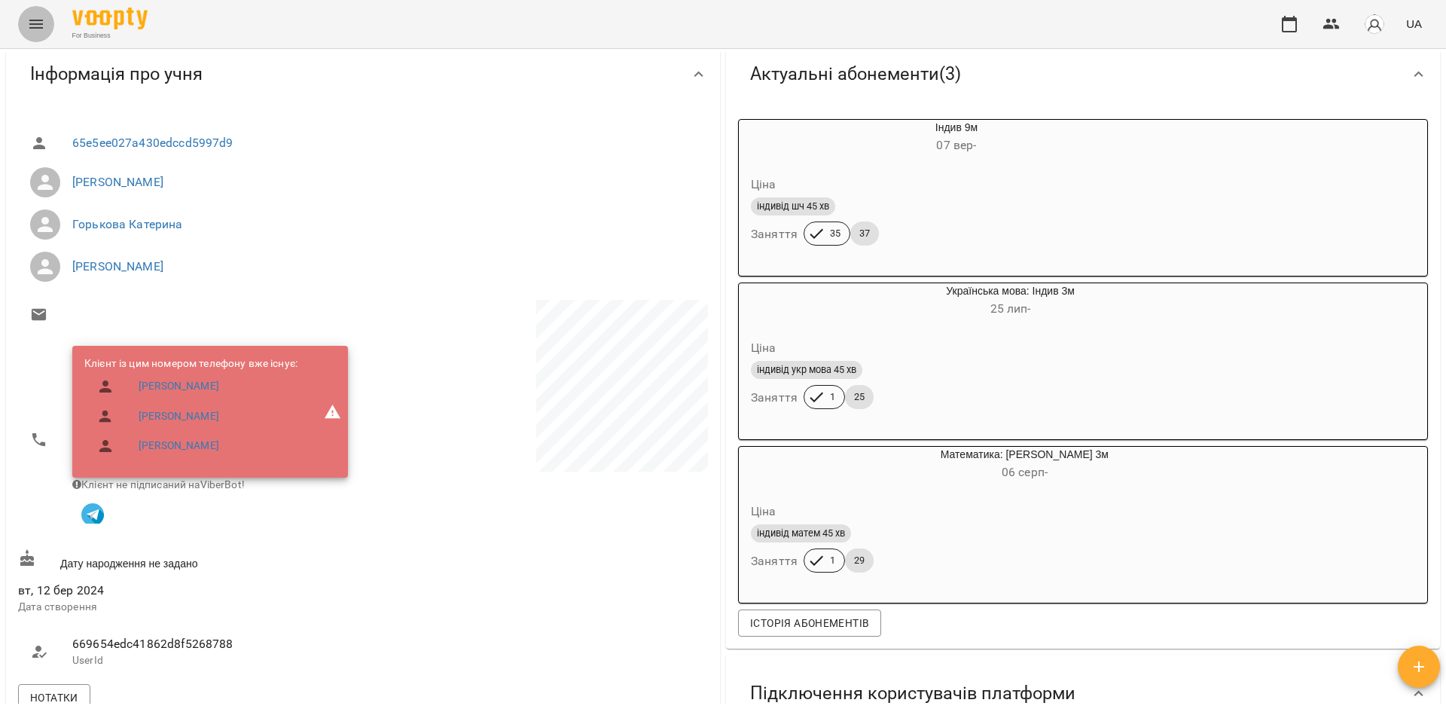
click at [35, 26] on icon "Menu" at bounding box center [36, 24] width 18 height 18
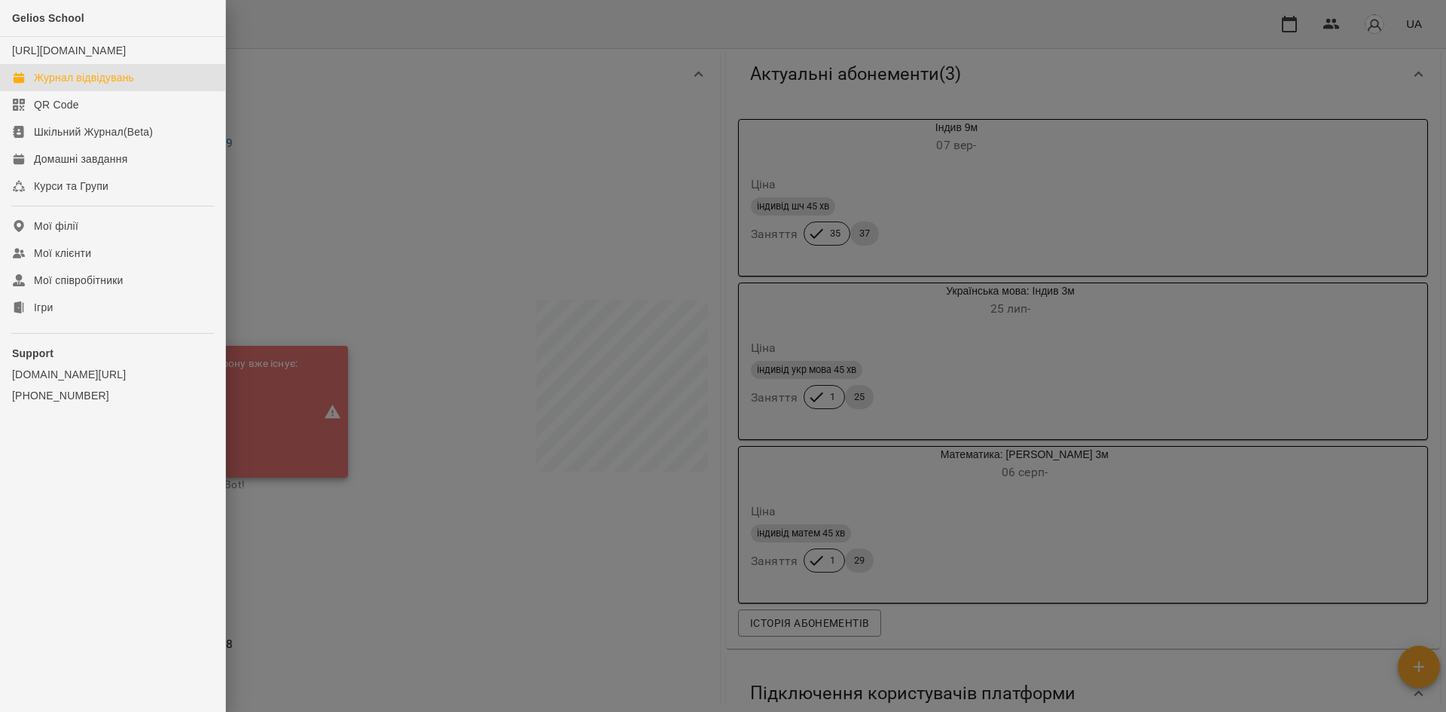
click at [42, 85] on div "Журнал відвідувань" at bounding box center [84, 77] width 100 height 15
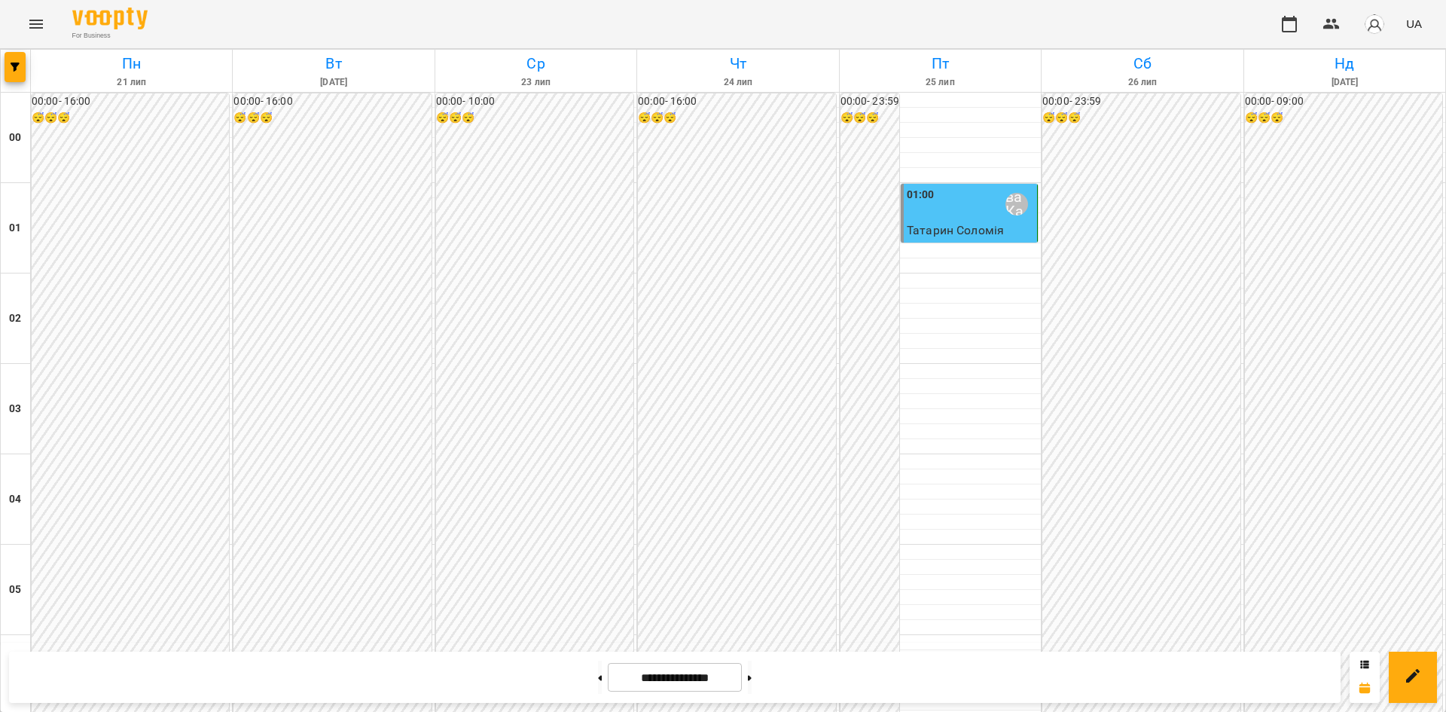
scroll to position [1437, 0]
click at [752, 684] on button at bounding box center [750, 677] width 4 height 33
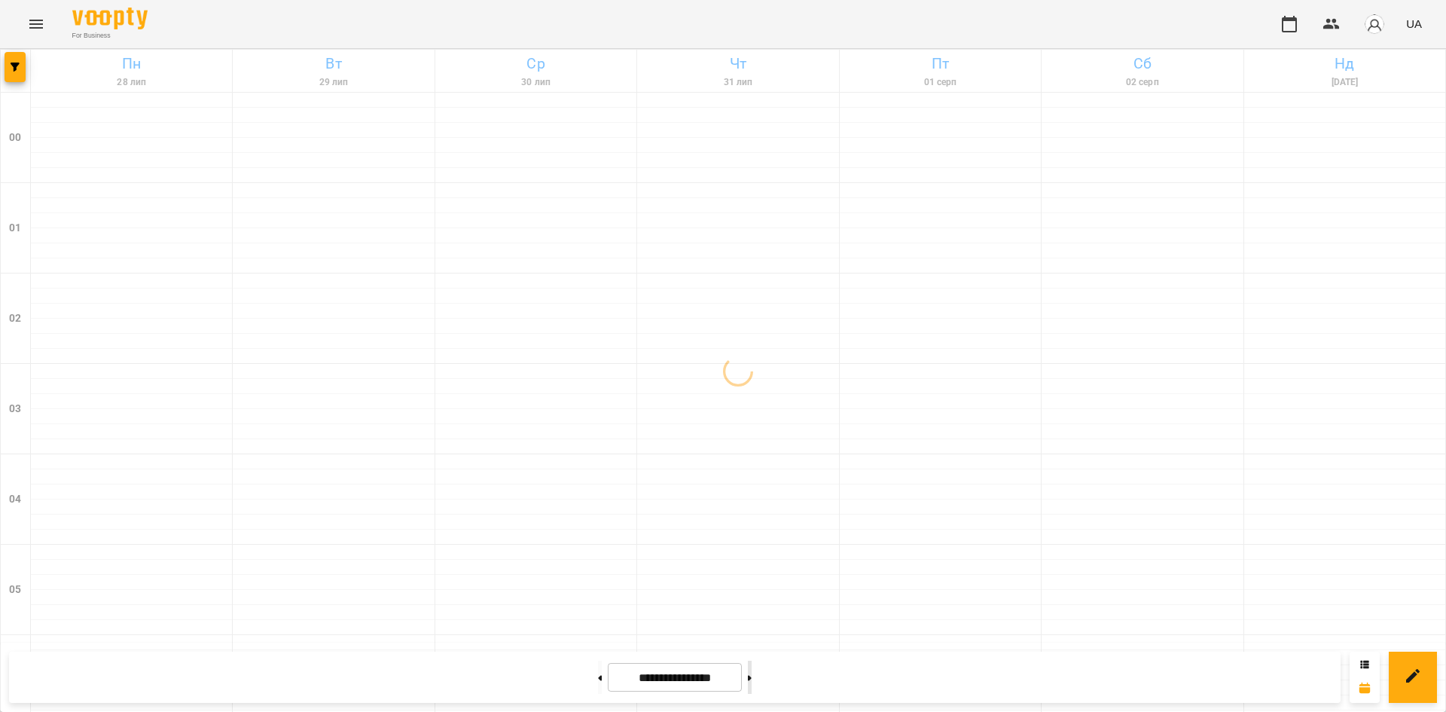
click at [752, 684] on button at bounding box center [750, 677] width 4 height 33
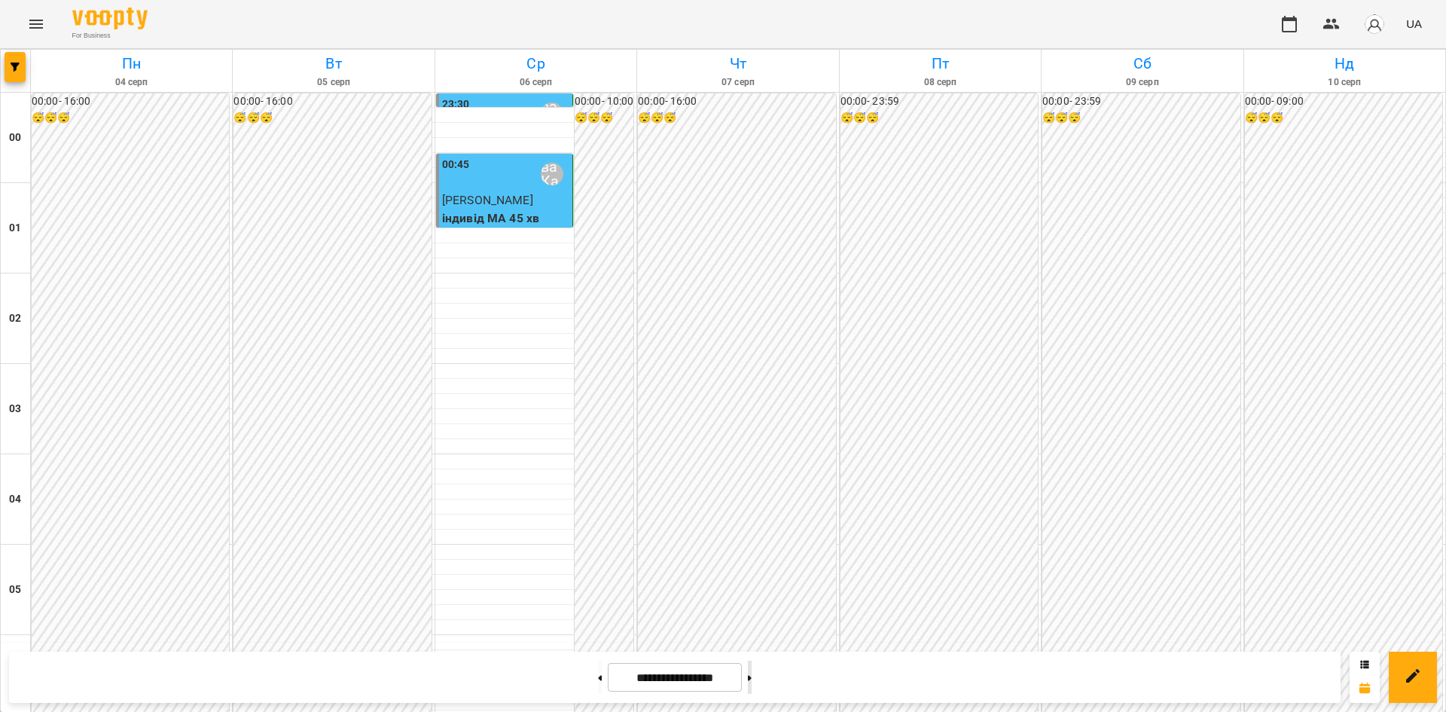
click at [752, 684] on button at bounding box center [750, 677] width 4 height 33
type input "**********"
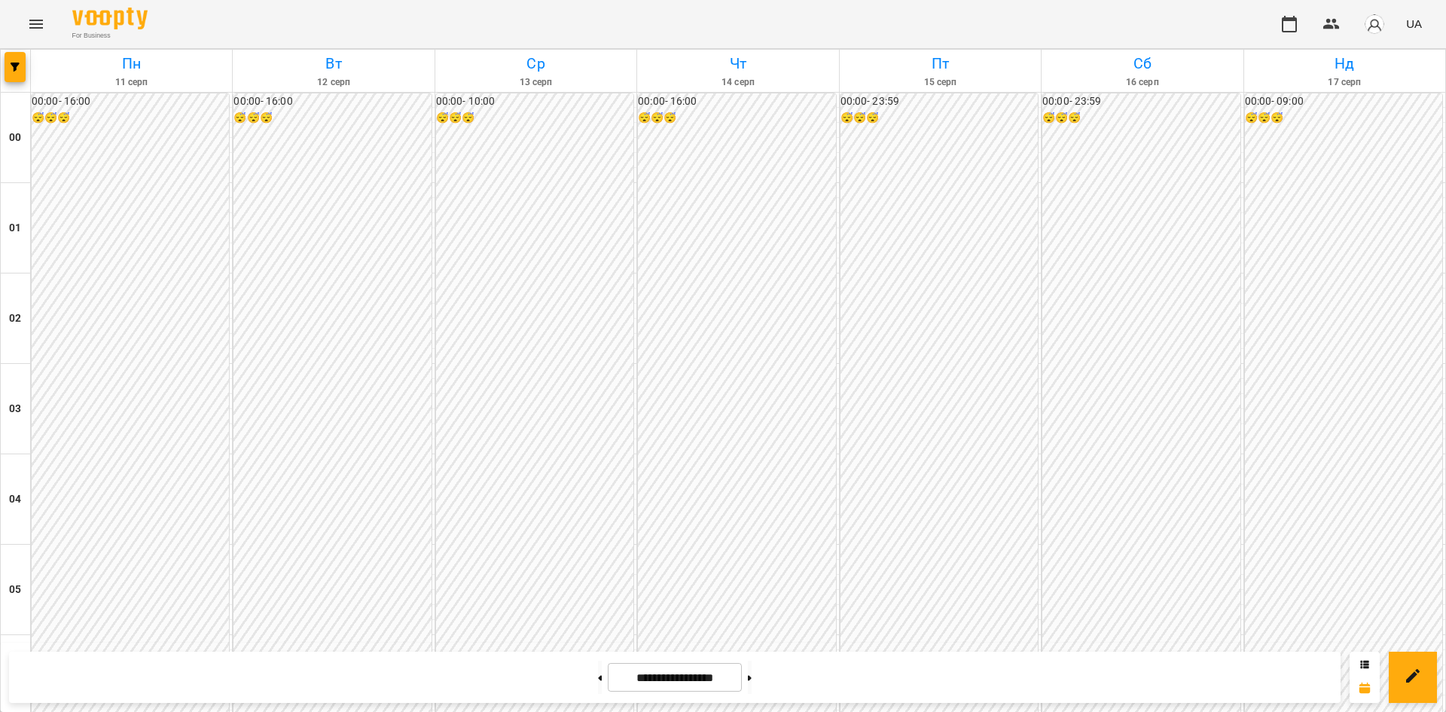
scroll to position [1254, 0]
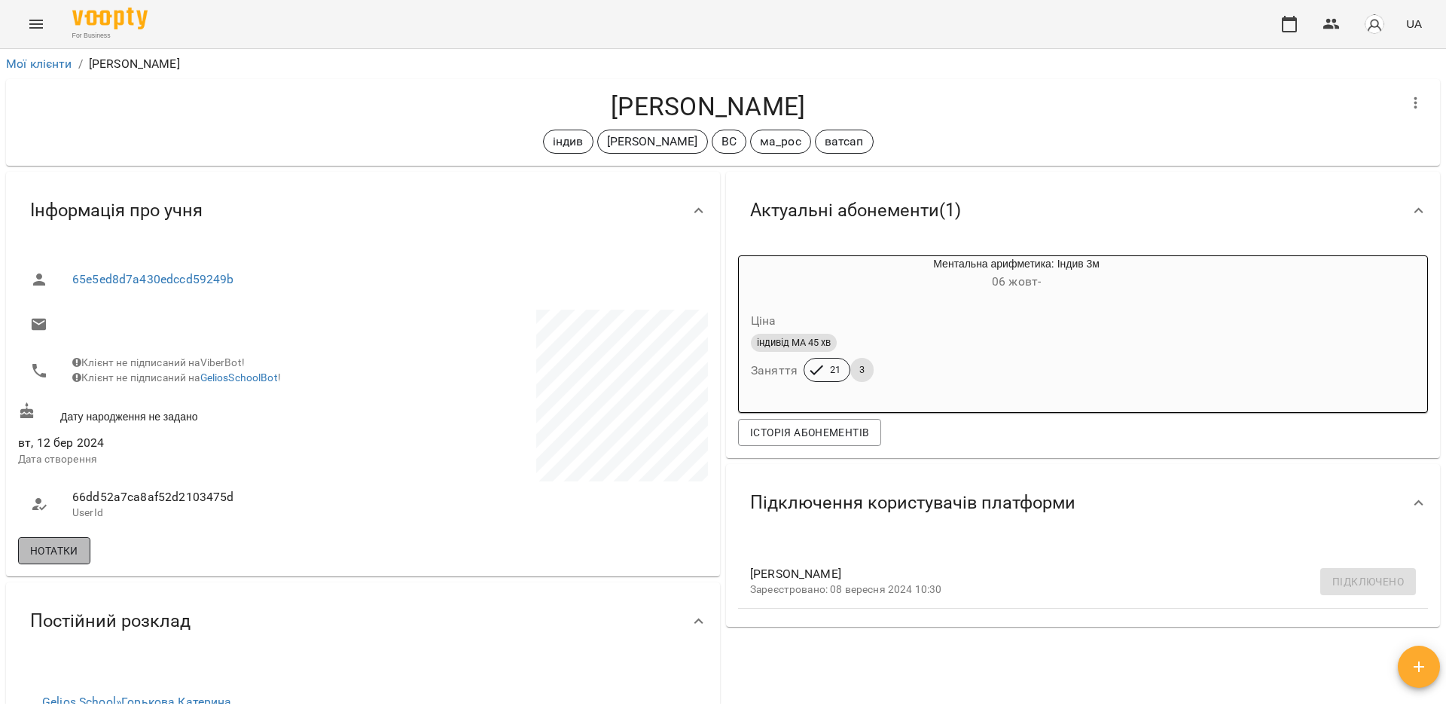
click at [40, 560] on span "Нотатки" at bounding box center [54, 551] width 48 height 18
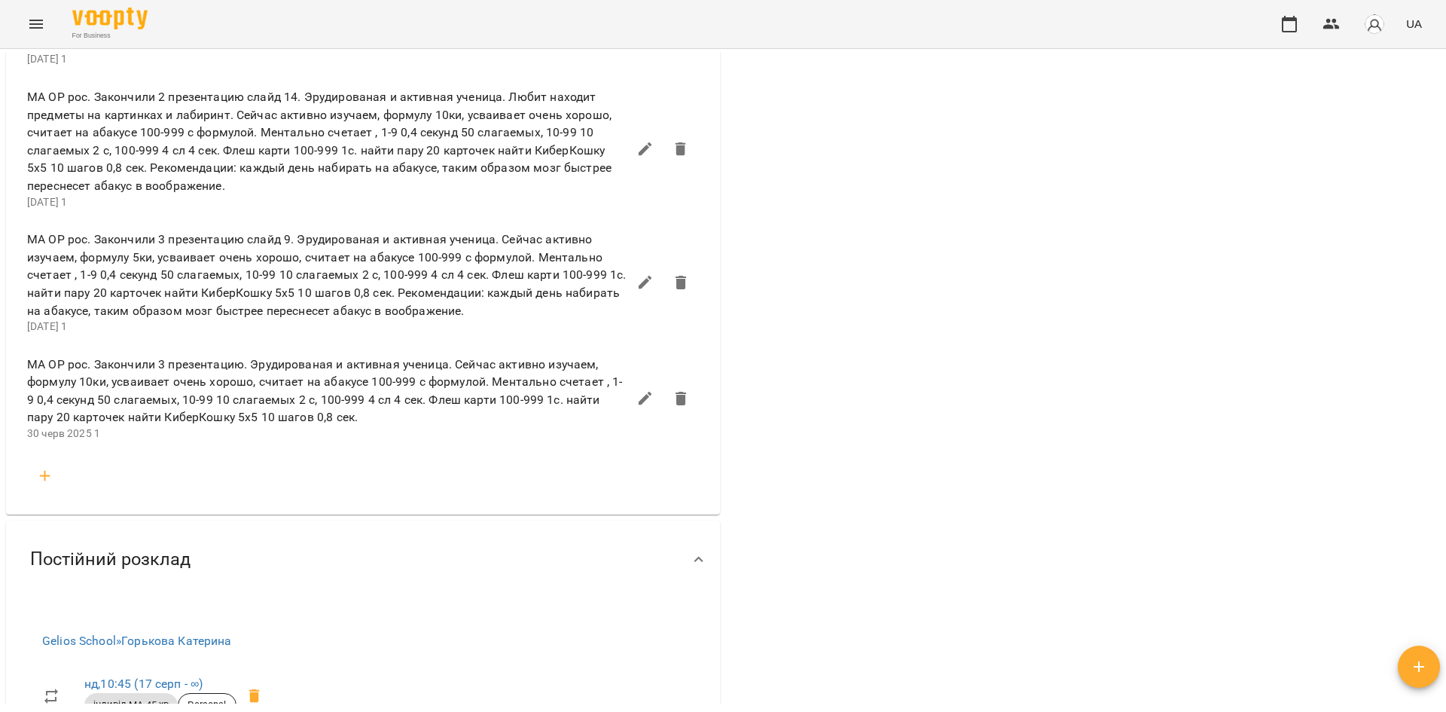
scroll to position [1586, 0]
click at [22, 20] on button "Menu" at bounding box center [36, 24] width 36 height 36
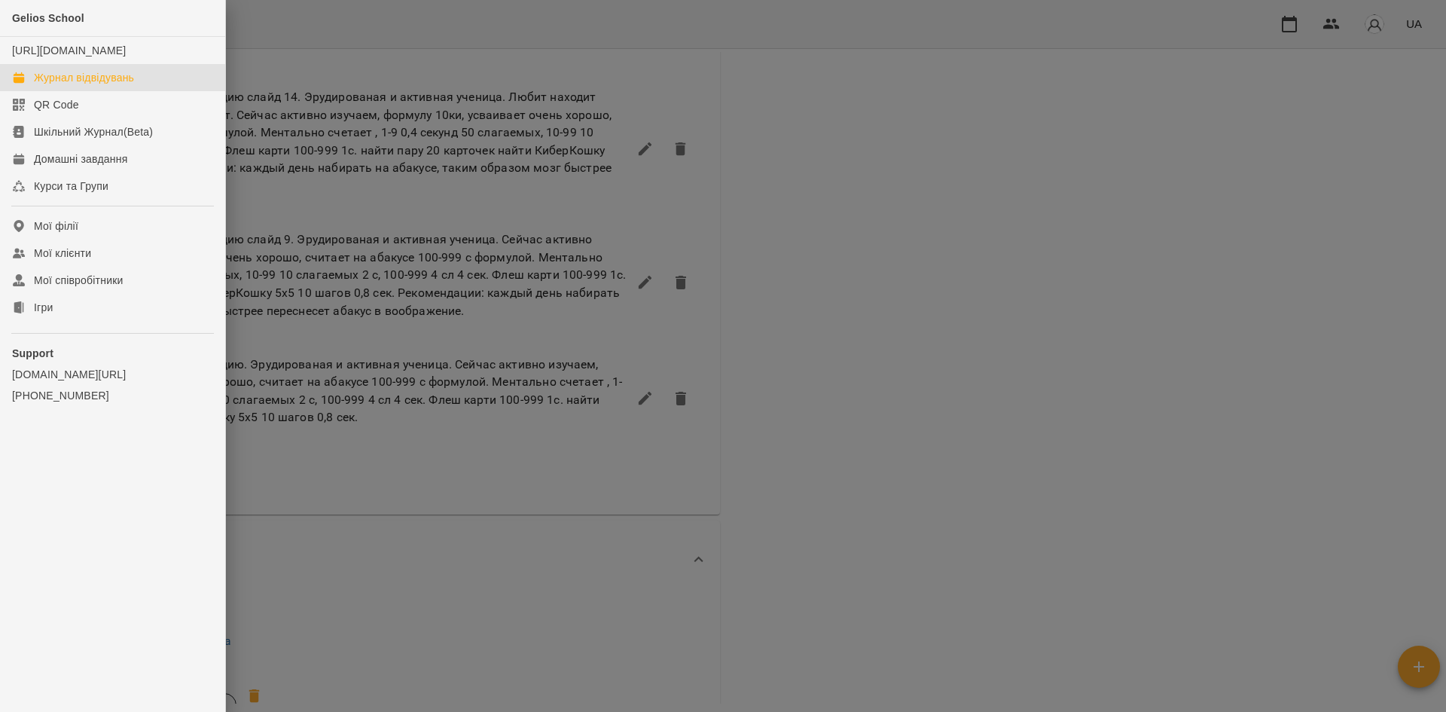
click at [65, 85] on div "Журнал відвідувань" at bounding box center [84, 77] width 100 height 15
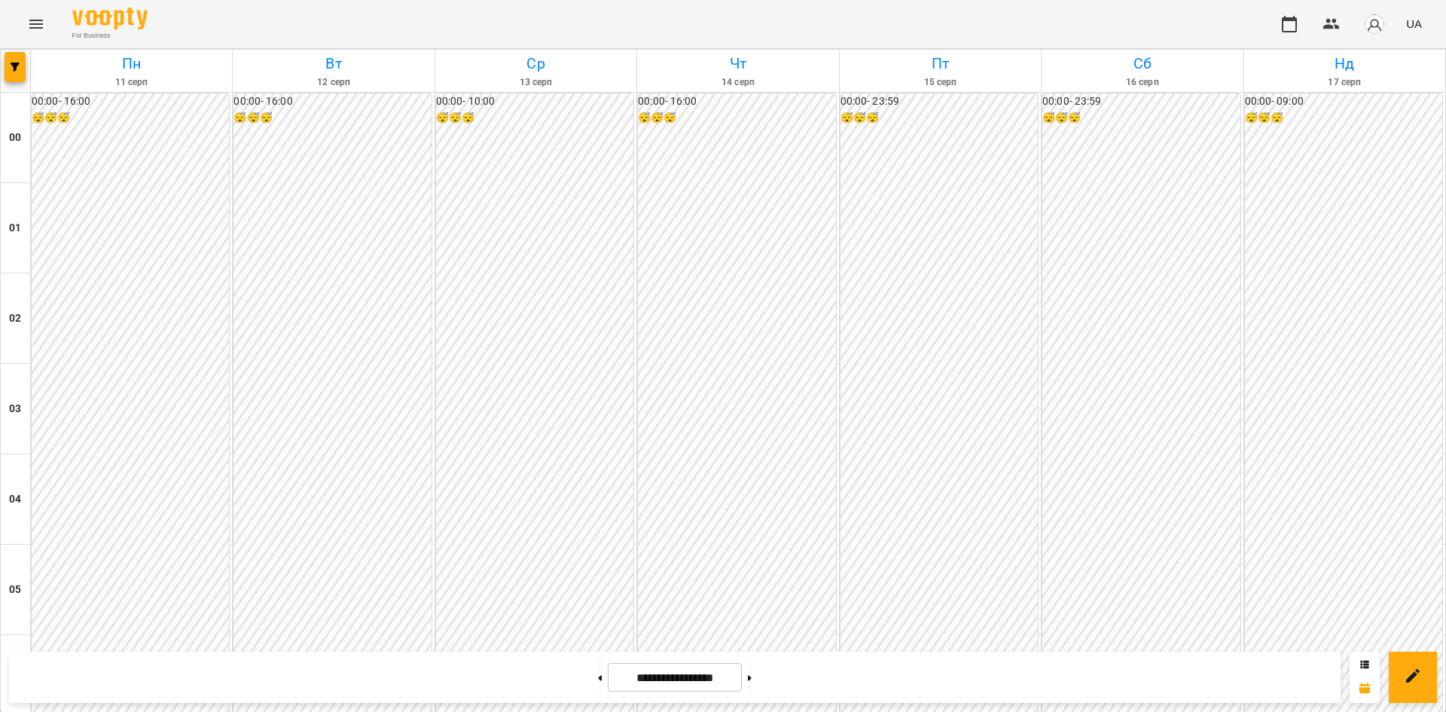
scroll to position [731, 0]
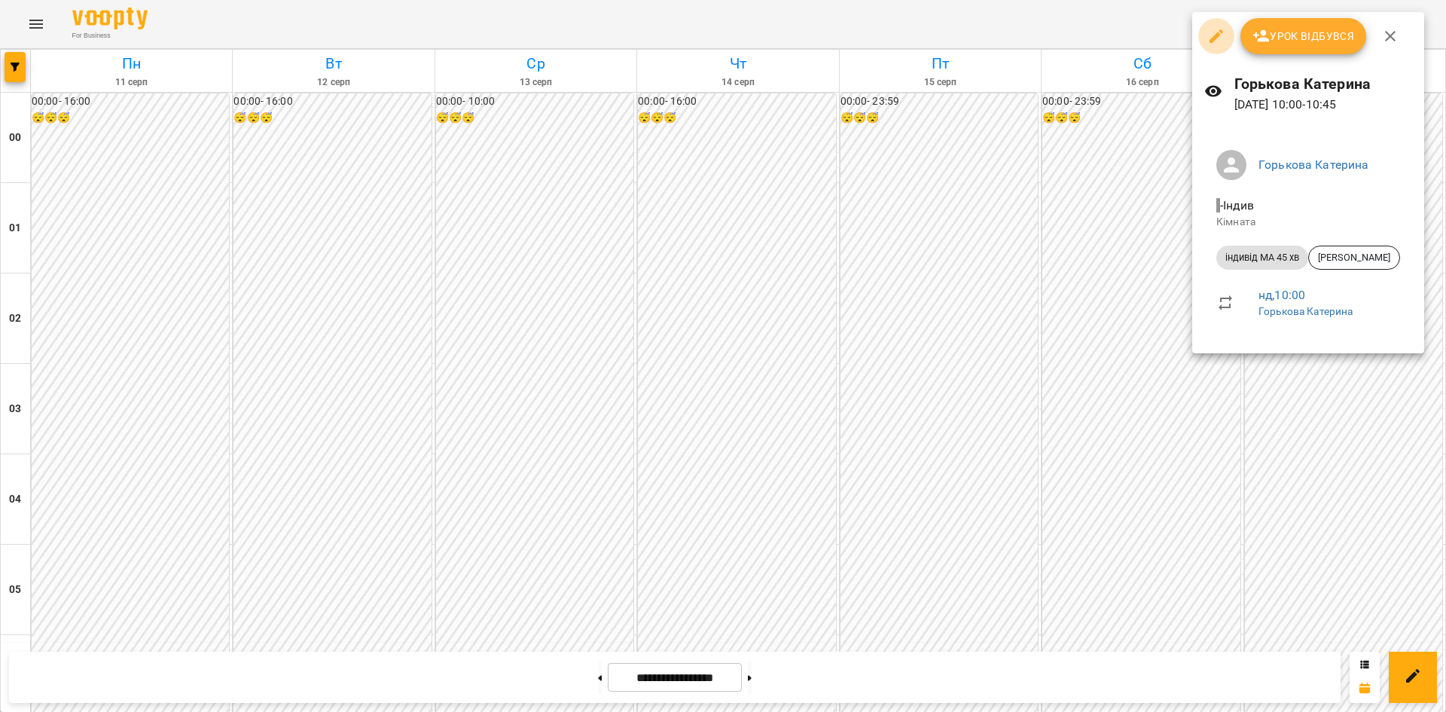
click at [1215, 35] on icon "button" at bounding box center [1217, 36] width 14 height 14
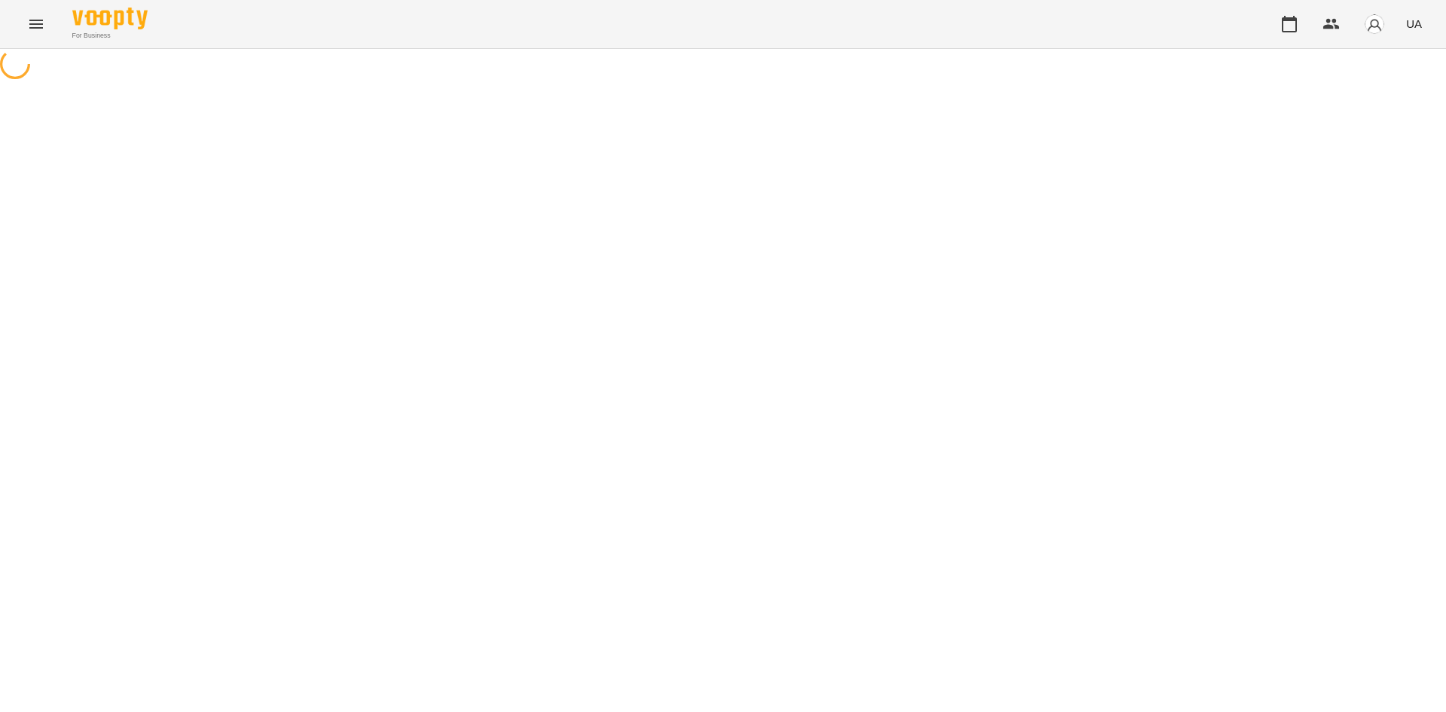
select select "**********"
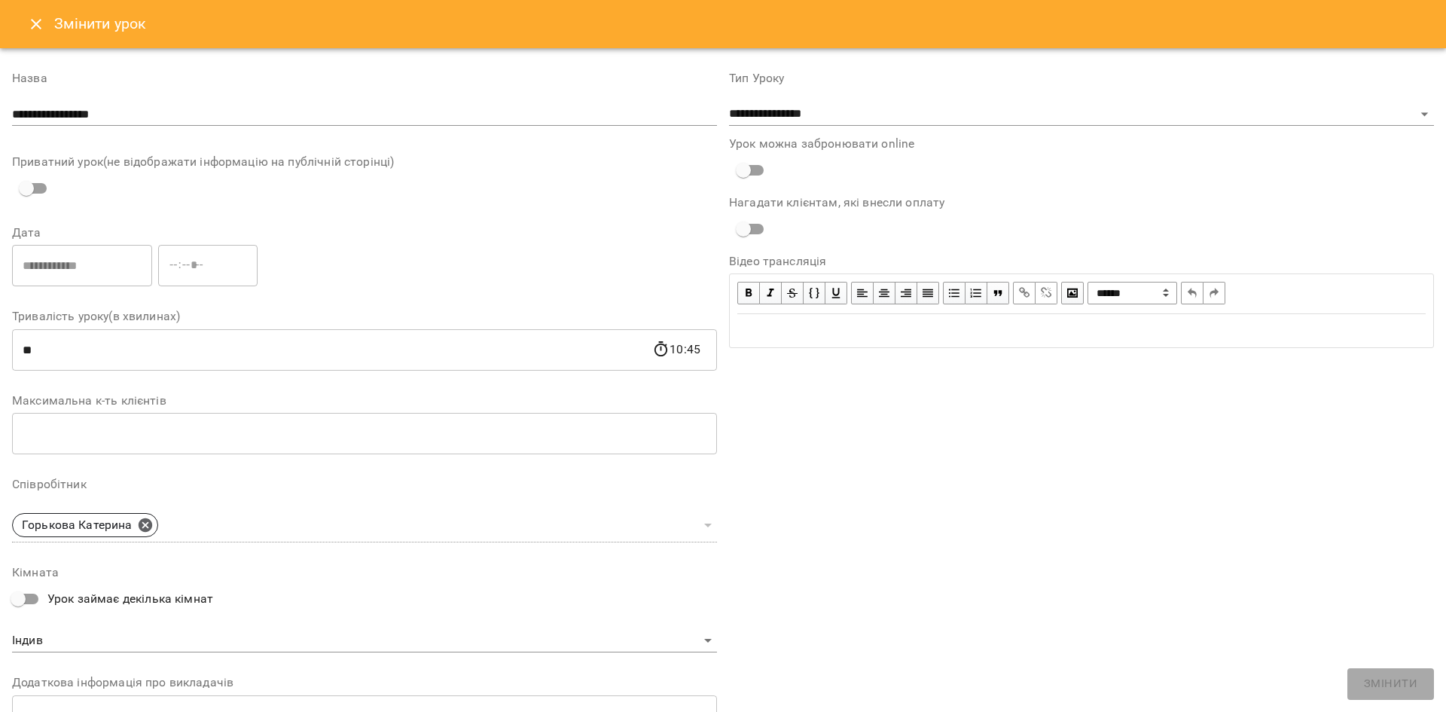
click at [28, 13] on button "Close" at bounding box center [36, 24] width 36 height 36
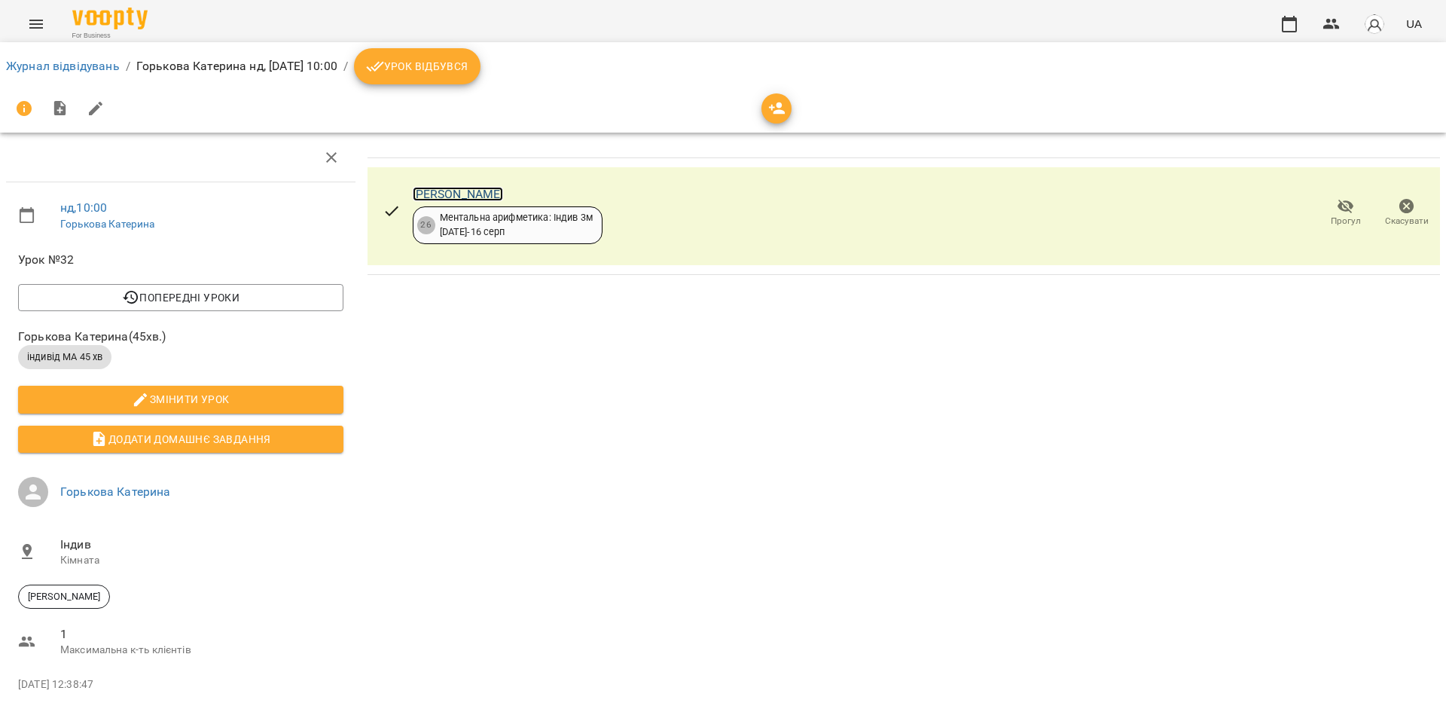
click at [484, 195] on link "[PERSON_NAME]" at bounding box center [458, 194] width 91 height 14
